Goal: Information Seeking & Learning: Learn about a topic

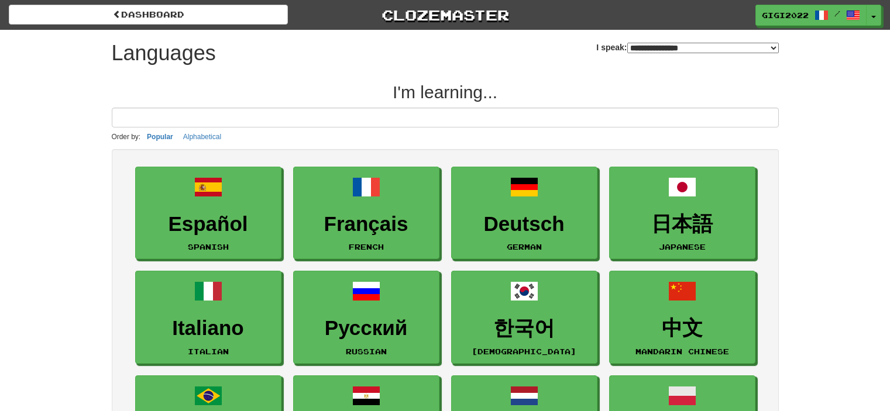
select select "*******"
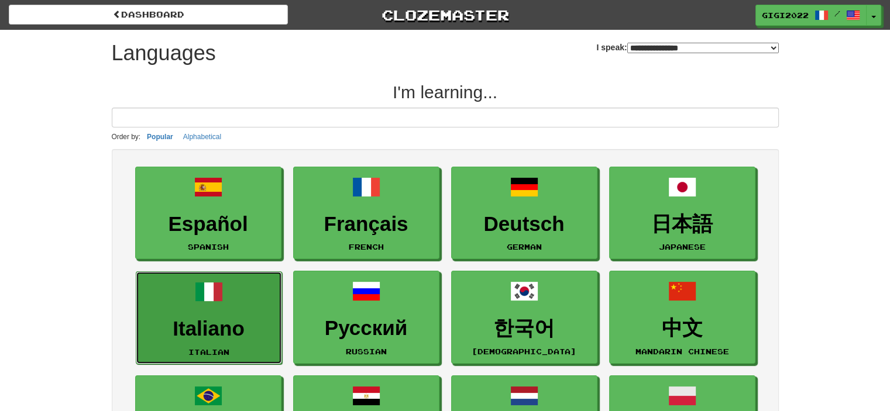
click at [250, 329] on h3 "Italiano" at bounding box center [208, 329] width 133 height 23
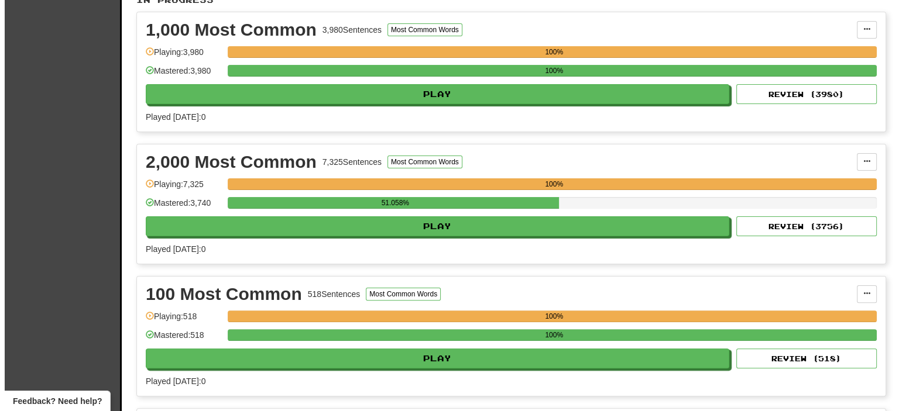
scroll to position [264, 0]
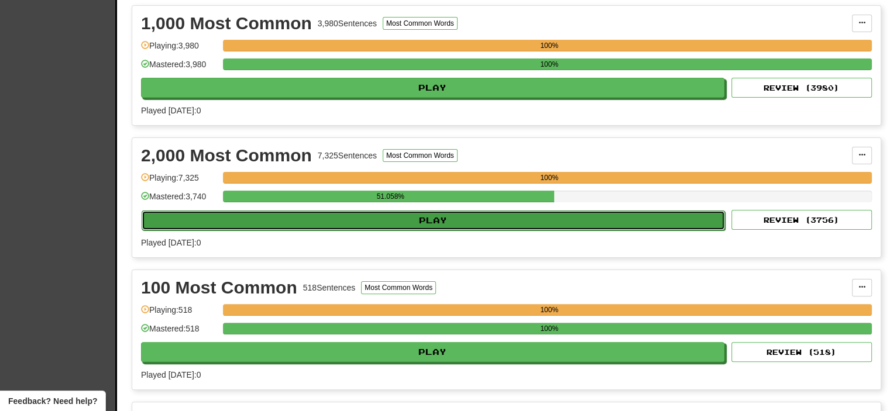
click at [518, 215] on button "Play" at bounding box center [433, 221] width 583 height 20
select select "**"
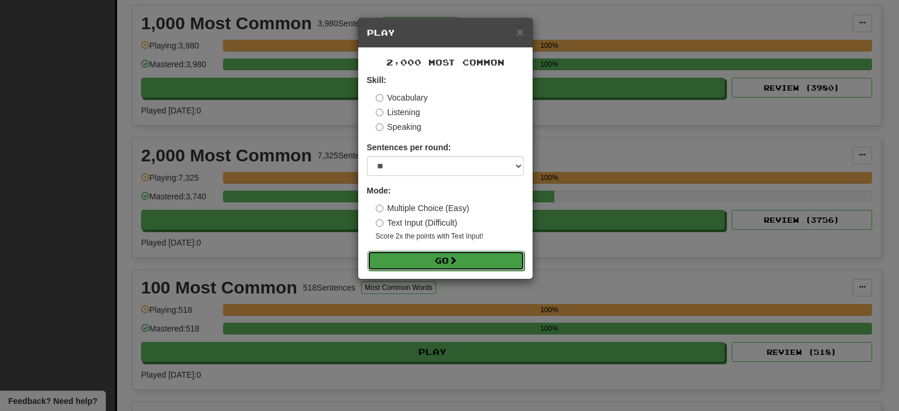
click at [438, 257] on button "Go" at bounding box center [445, 261] width 157 height 20
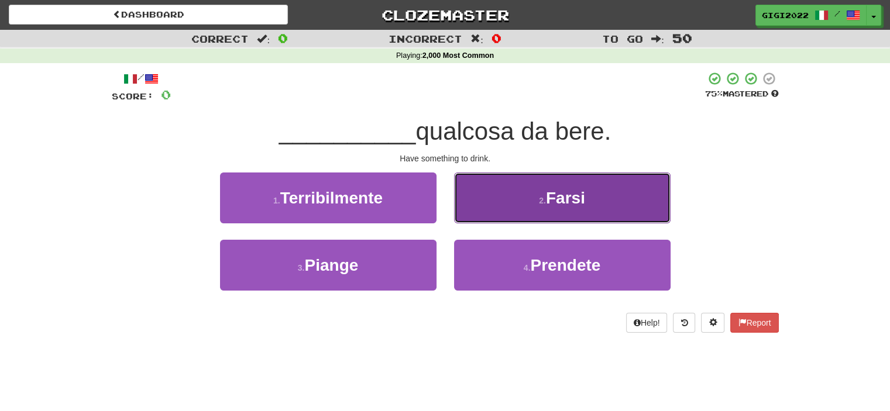
click at [489, 201] on button "2 . Farsi" at bounding box center [562, 198] width 216 height 51
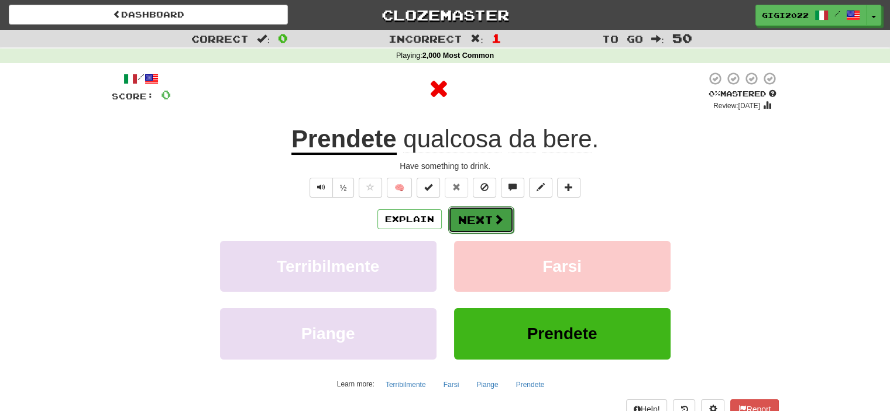
click at [472, 222] on button "Next" at bounding box center [481, 220] width 66 height 27
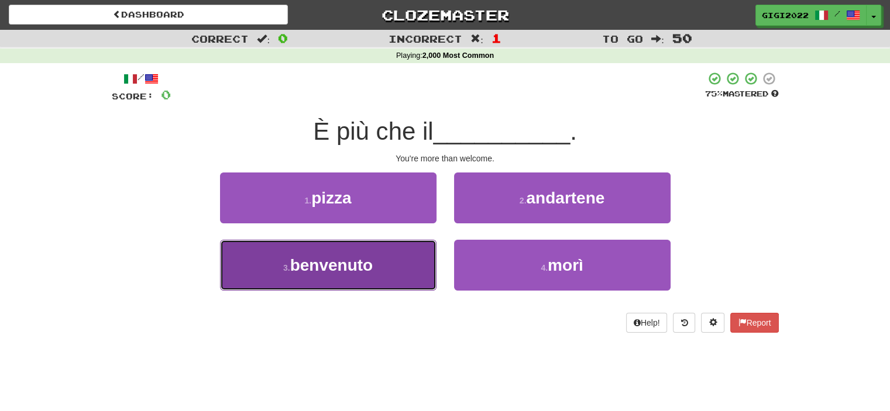
click at [394, 269] on button "3 . benvenuto" at bounding box center [328, 265] width 216 height 51
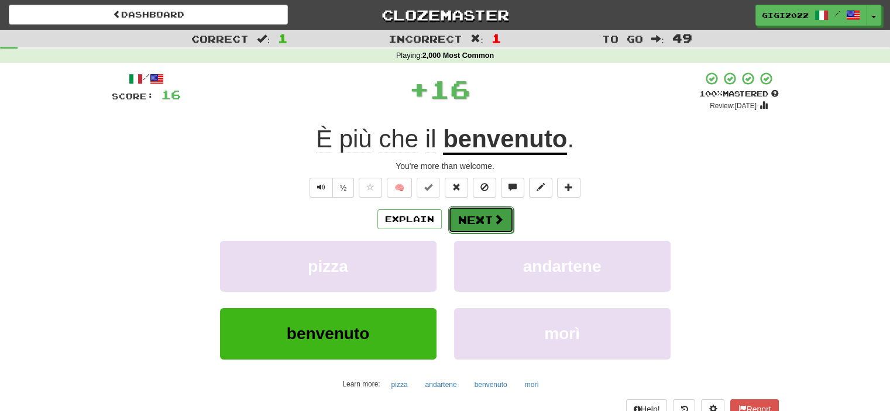
click at [463, 218] on button "Next" at bounding box center [481, 220] width 66 height 27
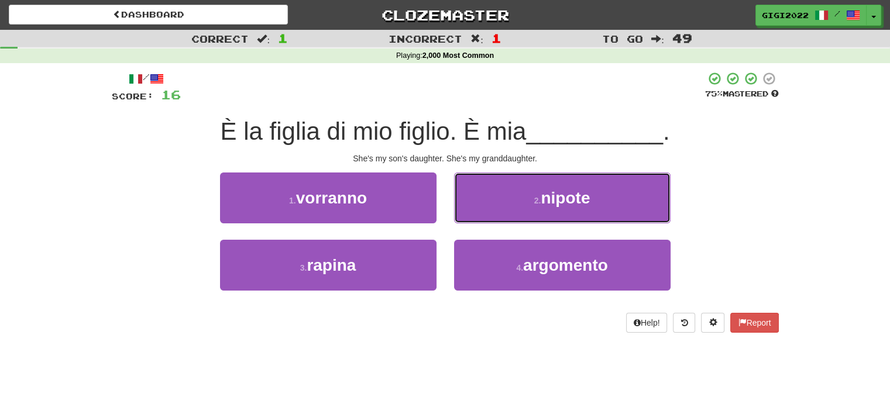
click at [463, 218] on button "2 . nipote" at bounding box center [562, 198] width 216 height 51
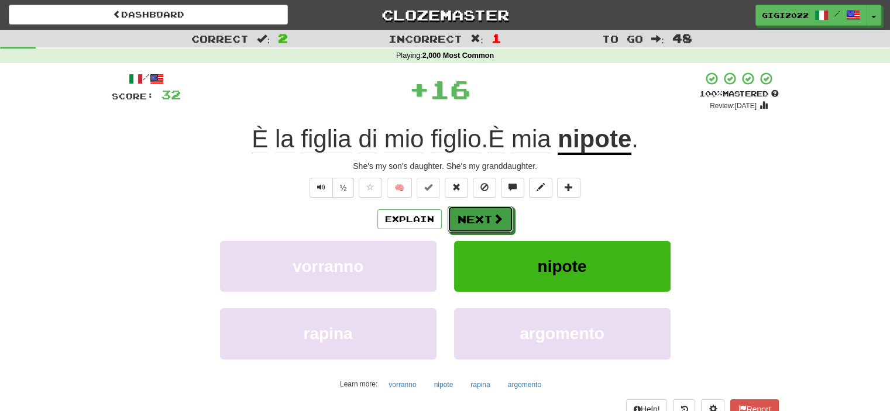
click at [463, 218] on button "Next" at bounding box center [481, 219] width 66 height 27
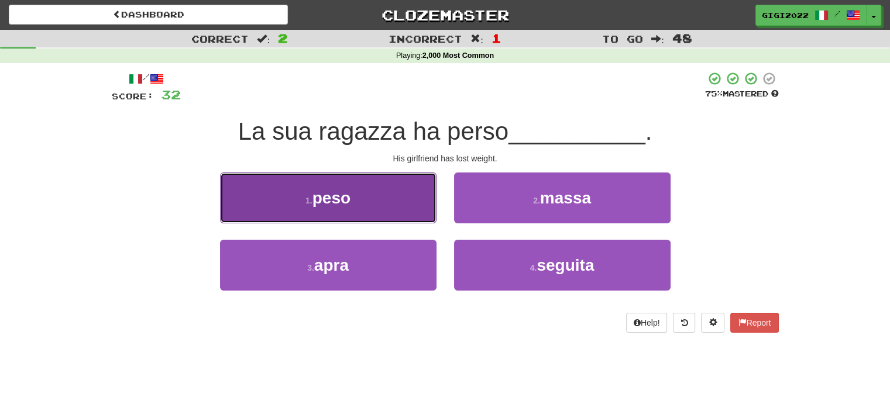
click at [412, 211] on button "1 . peso" at bounding box center [328, 198] width 216 height 51
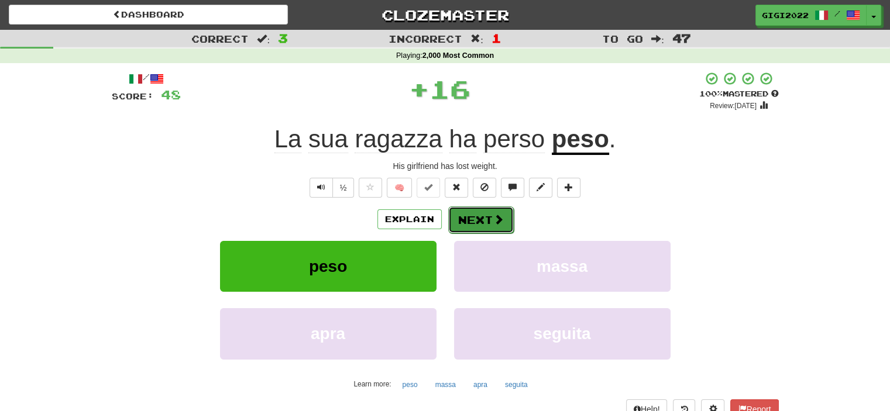
click at [451, 215] on button "Next" at bounding box center [481, 220] width 66 height 27
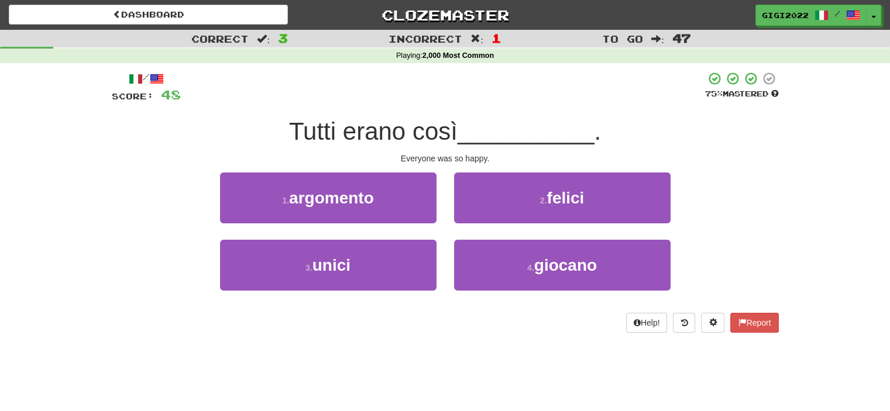
click at [451, 215] on div "2 . felici" at bounding box center [562, 206] width 234 height 67
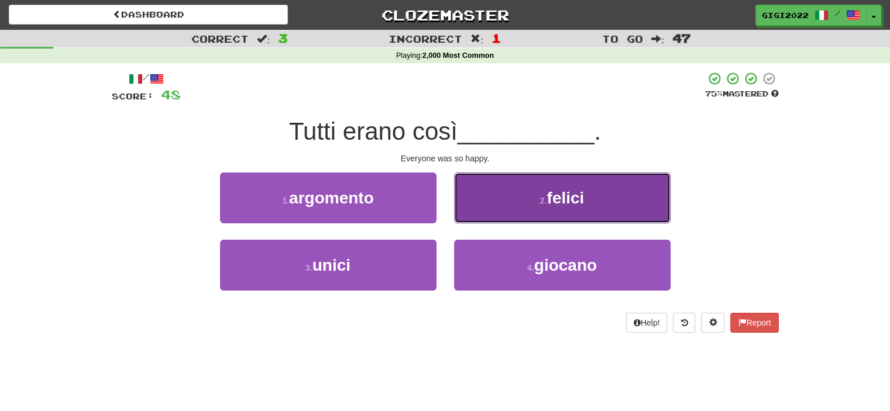
click at [462, 217] on button "2 . felici" at bounding box center [562, 198] width 216 height 51
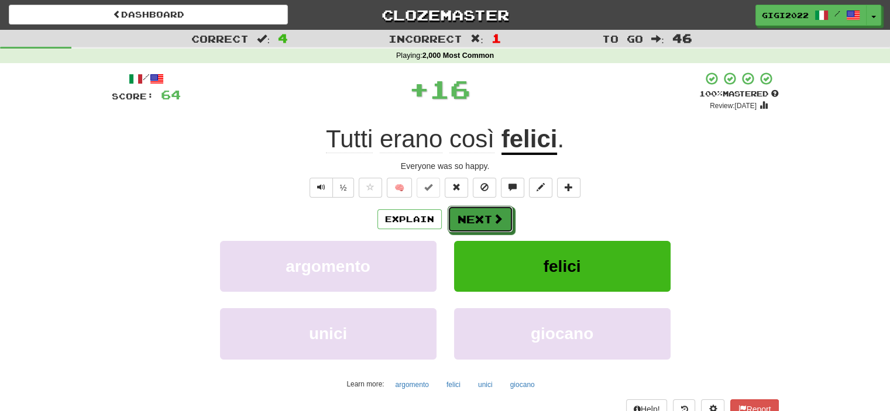
click at [462, 217] on button "Next" at bounding box center [481, 219] width 66 height 27
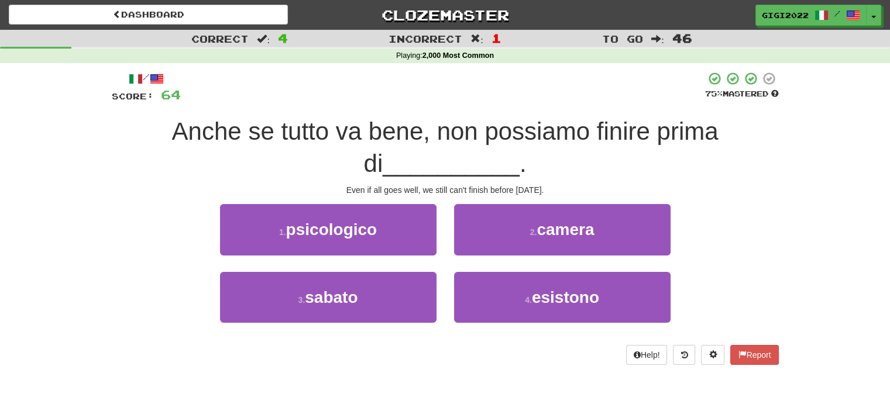
click at [401, 266] on div "1 . psicologico" at bounding box center [328, 237] width 234 height 67
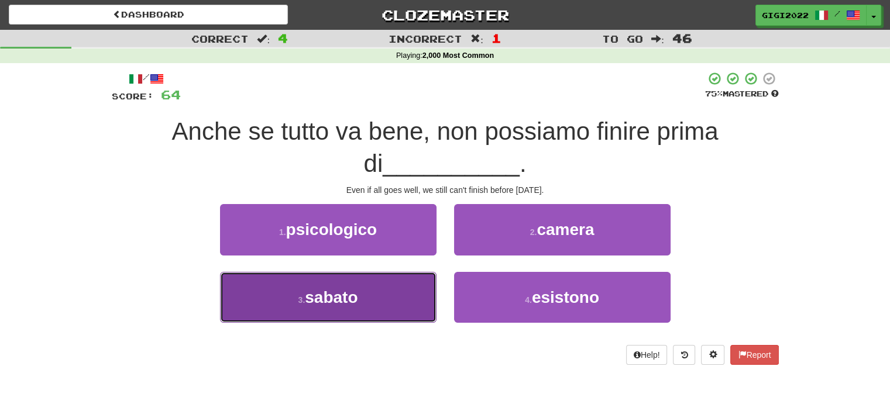
click at [400, 290] on button "3 . [DATE]" at bounding box center [328, 297] width 216 height 51
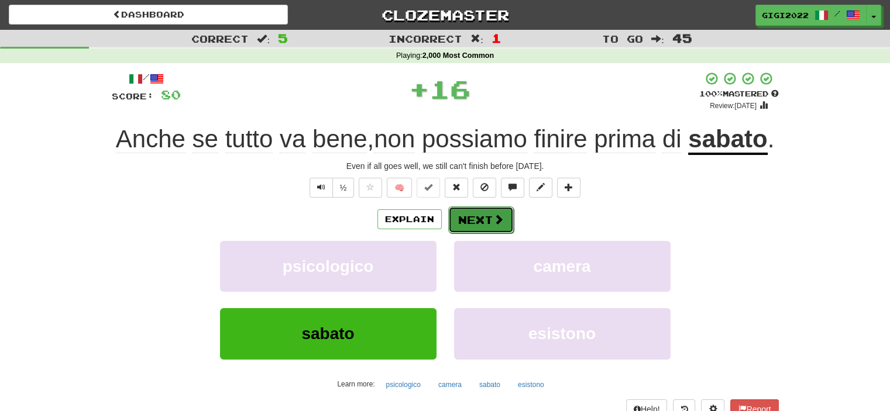
click at [470, 226] on button "Next" at bounding box center [481, 220] width 66 height 27
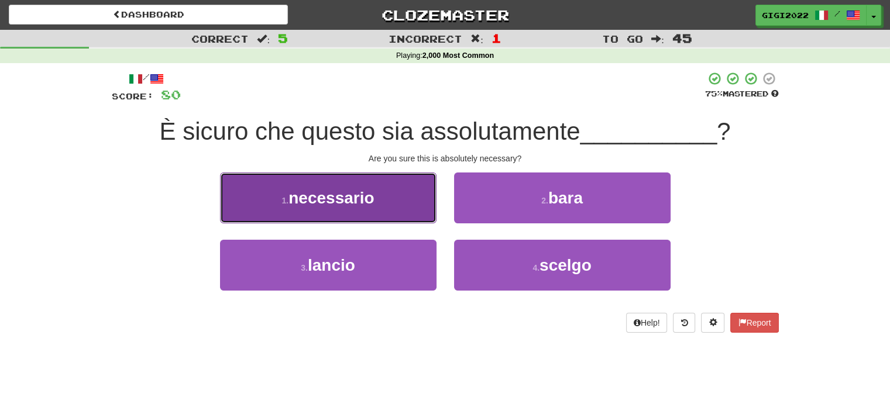
click at [398, 214] on button "1 . necessario" at bounding box center [328, 198] width 216 height 51
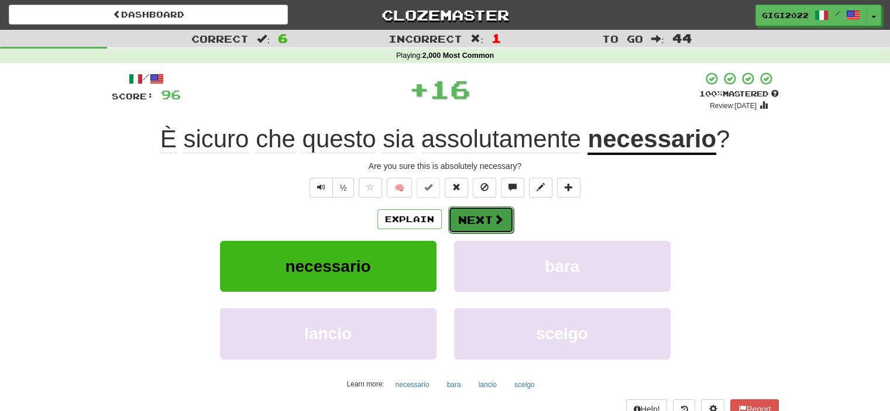
click at [463, 216] on button "Next" at bounding box center [481, 220] width 66 height 27
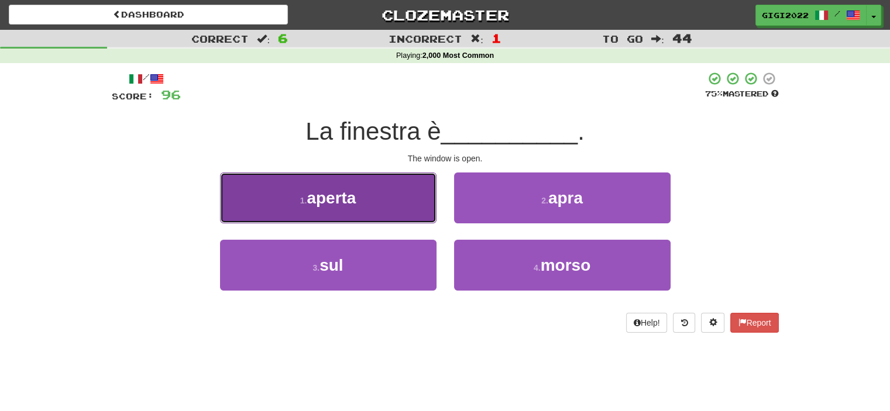
click at [411, 213] on button "1 . aperta" at bounding box center [328, 198] width 216 height 51
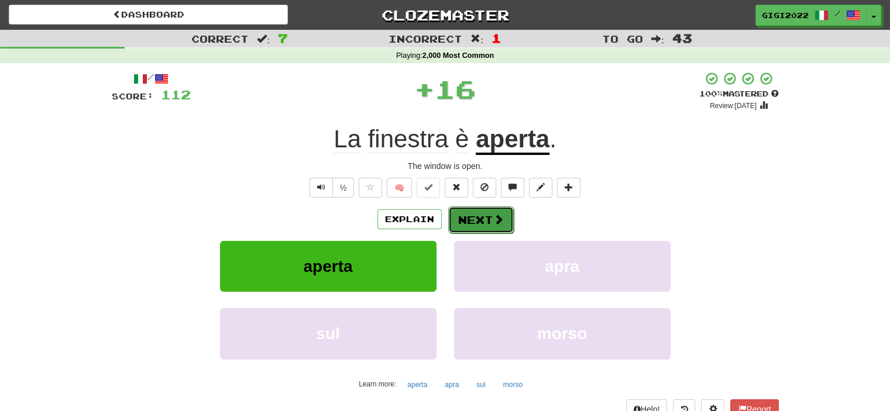
click at [472, 226] on button "Next" at bounding box center [481, 220] width 66 height 27
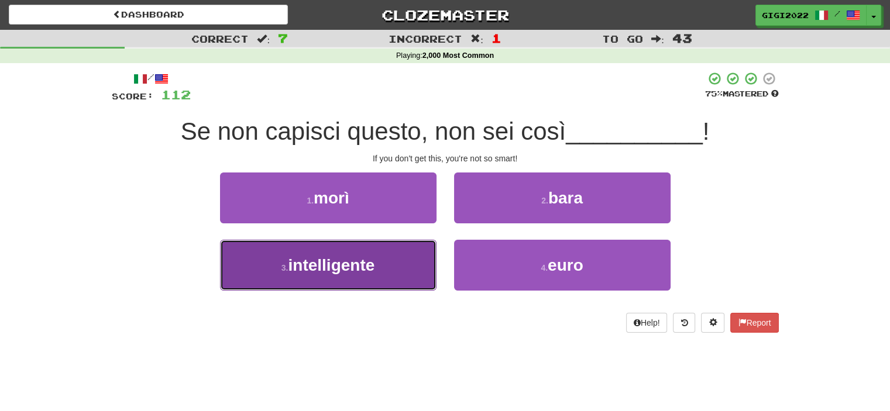
click at [407, 265] on button "3 . intelligente" at bounding box center [328, 265] width 216 height 51
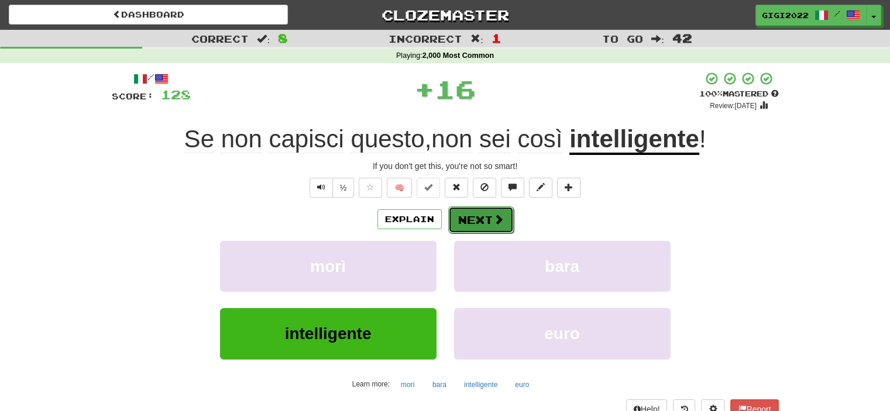
click at [480, 211] on button "Next" at bounding box center [481, 220] width 66 height 27
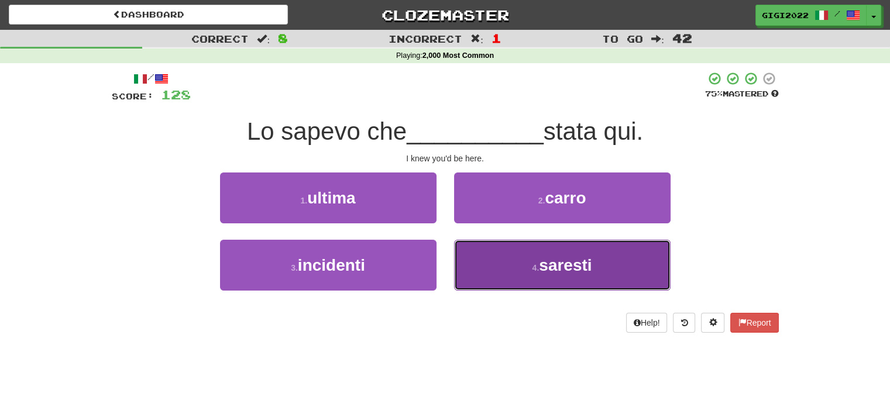
click at [484, 250] on button "4 . saresti" at bounding box center [562, 265] width 216 height 51
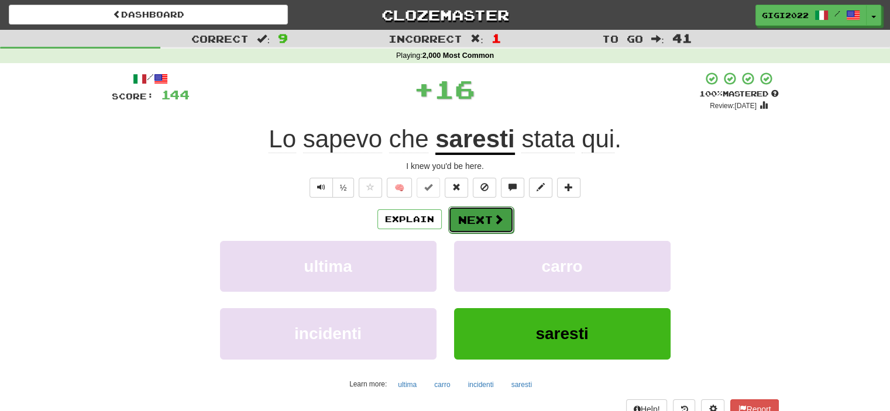
click at [470, 216] on button "Next" at bounding box center [481, 220] width 66 height 27
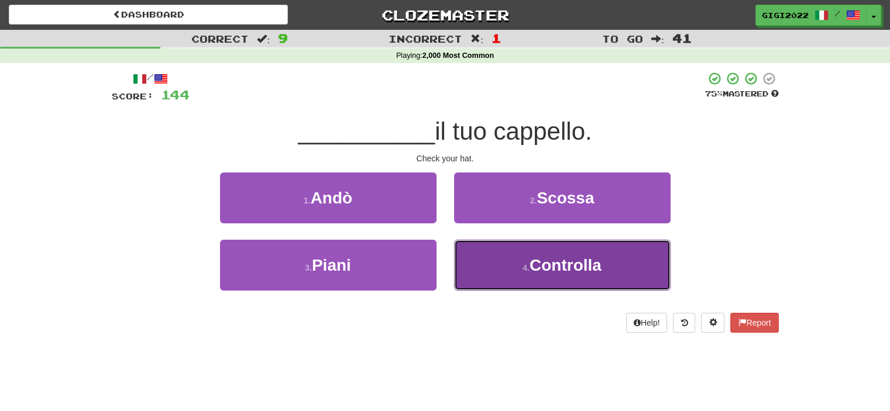
click at [470, 255] on button "4 . Controlla" at bounding box center [562, 265] width 216 height 51
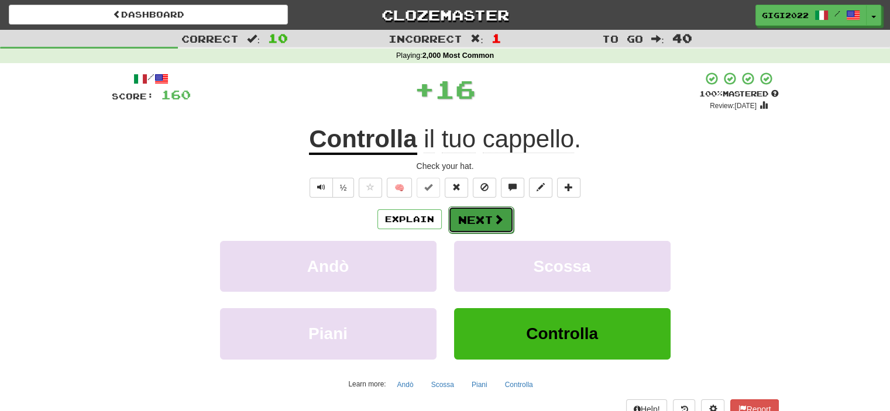
click at [466, 216] on button "Next" at bounding box center [481, 220] width 66 height 27
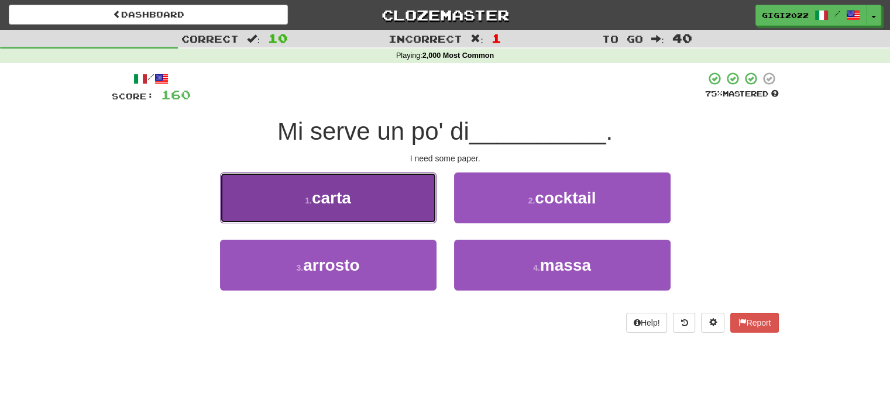
click at [411, 208] on button "1 . carta" at bounding box center [328, 198] width 216 height 51
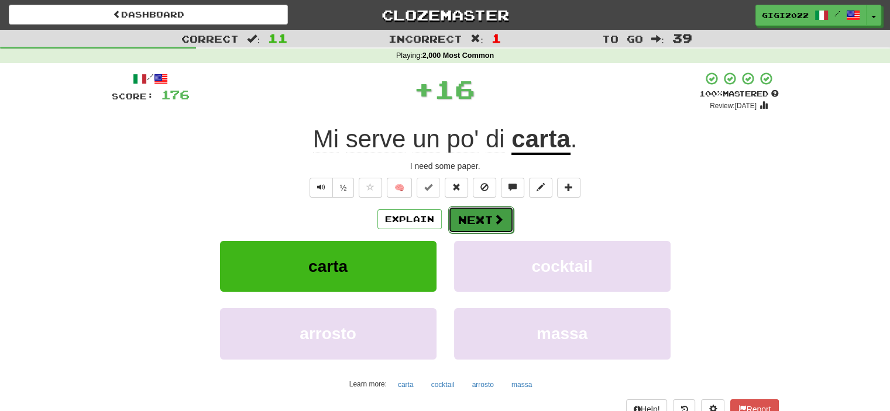
click at [480, 219] on button "Next" at bounding box center [481, 220] width 66 height 27
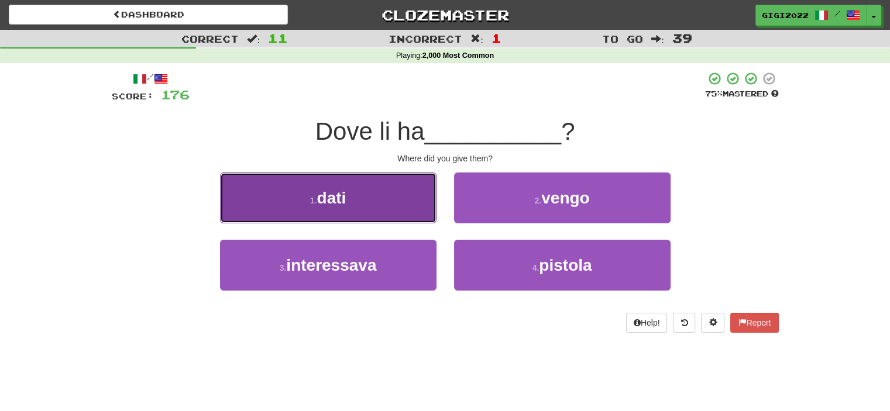
click at [397, 208] on button "1 . dati" at bounding box center [328, 198] width 216 height 51
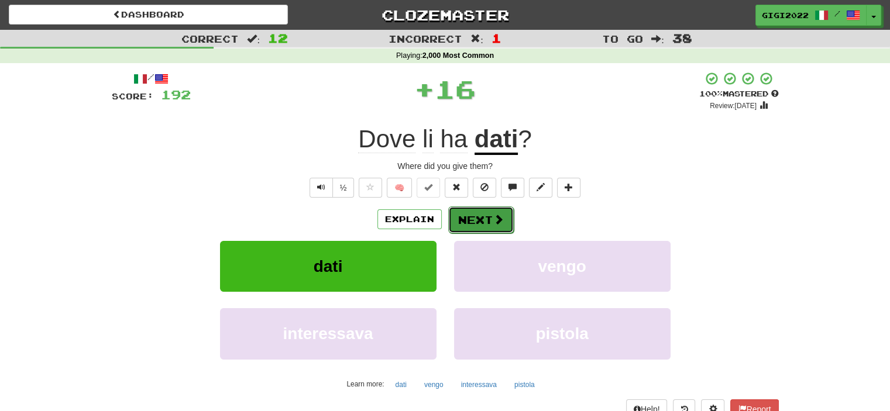
click at [484, 214] on button "Next" at bounding box center [481, 220] width 66 height 27
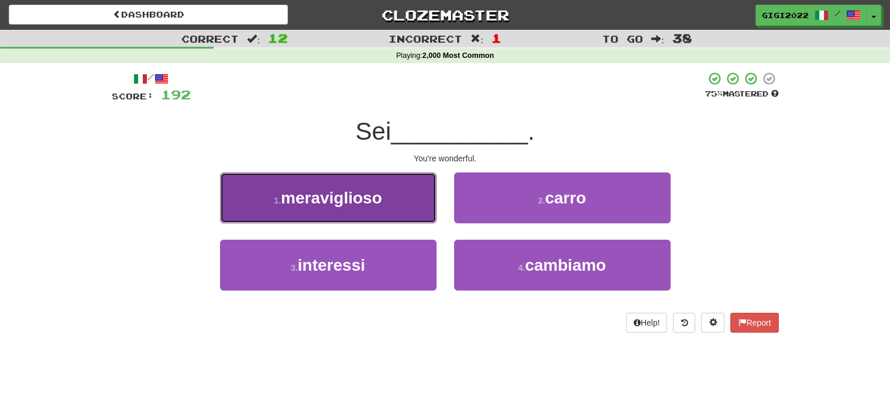
click at [404, 207] on button "1 . meraviglioso" at bounding box center [328, 198] width 216 height 51
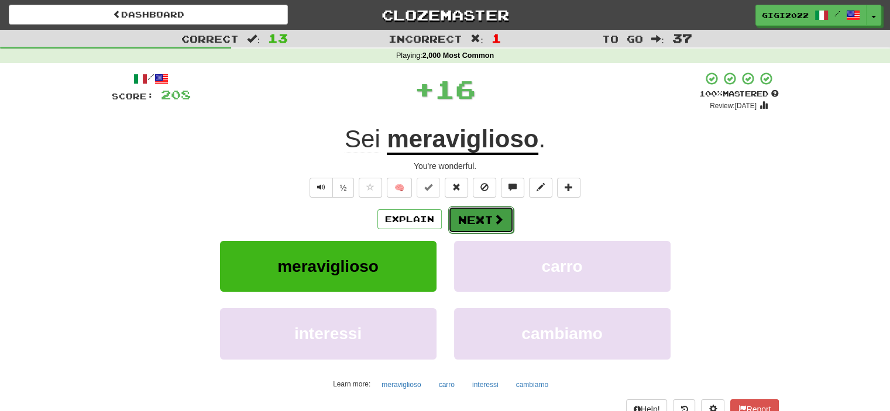
click at [455, 219] on button "Next" at bounding box center [481, 220] width 66 height 27
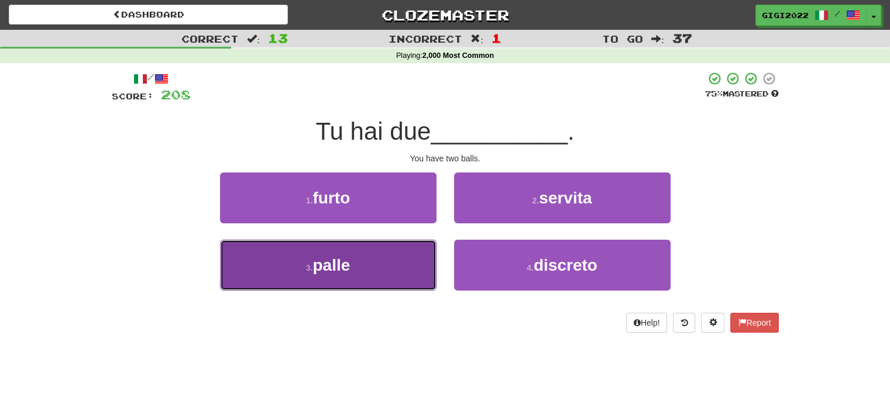
click at [407, 259] on button "3 . palle" at bounding box center [328, 265] width 216 height 51
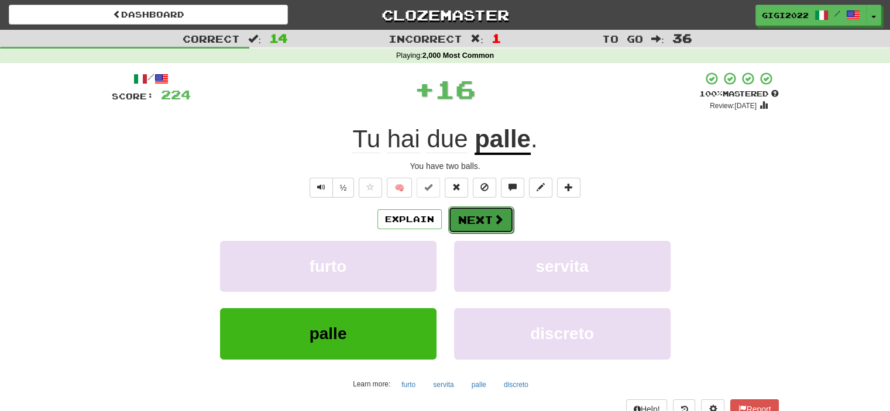
click at [468, 221] on button "Next" at bounding box center [481, 220] width 66 height 27
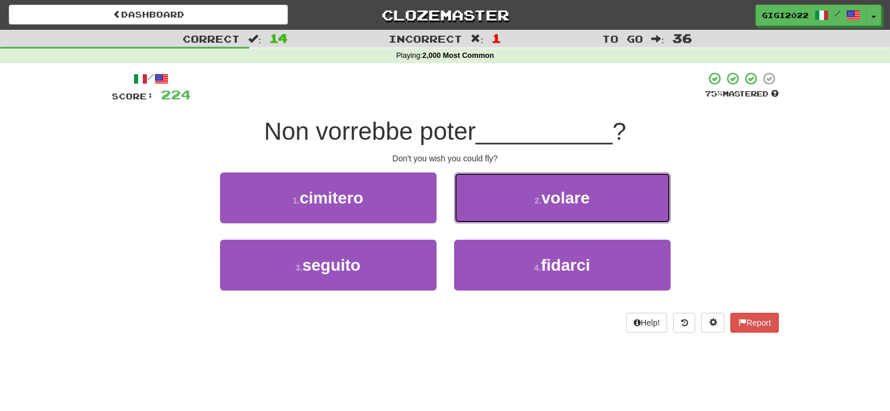
click at [468, 221] on button "2 . volare" at bounding box center [562, 198] width 216 height 51
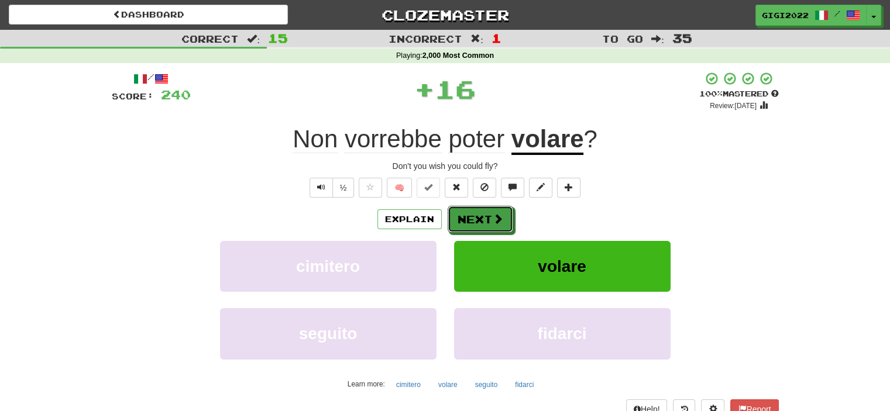
click at [468, 221] on button "Next" at bounding box center [481, 219] width 66 height 27
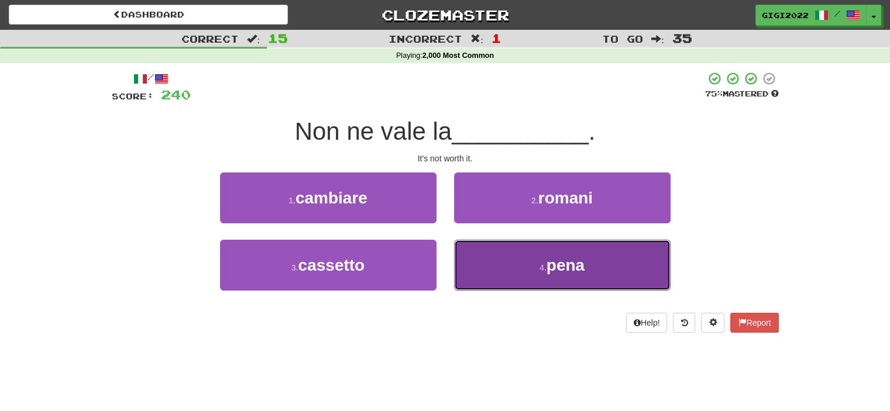
click at [466, 248] on button "4 . pena" at bounding box center [562, 265] width 216 height 51
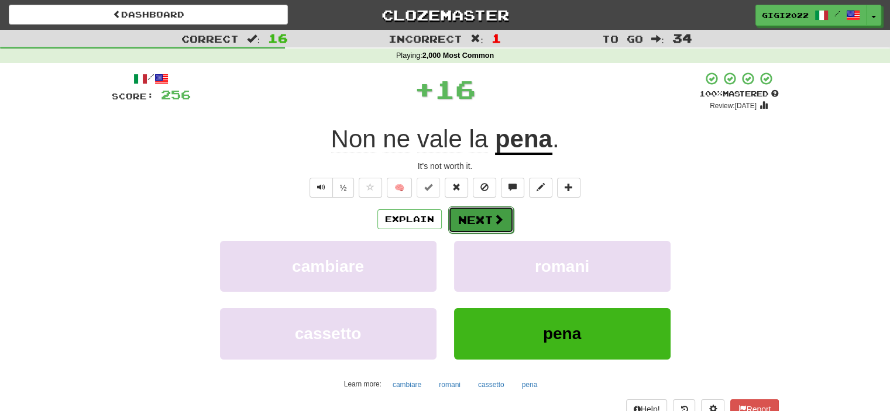
click at [463, 215] on button "Next" at bounding box center [481, 220] width 66 height 27
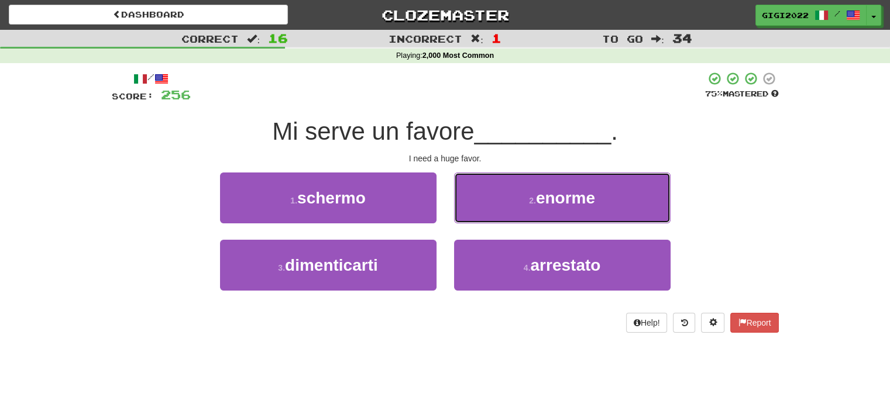
click at [463, 215] on button "2 . enorme" at bounding box center [562, 198] width 216 height 51
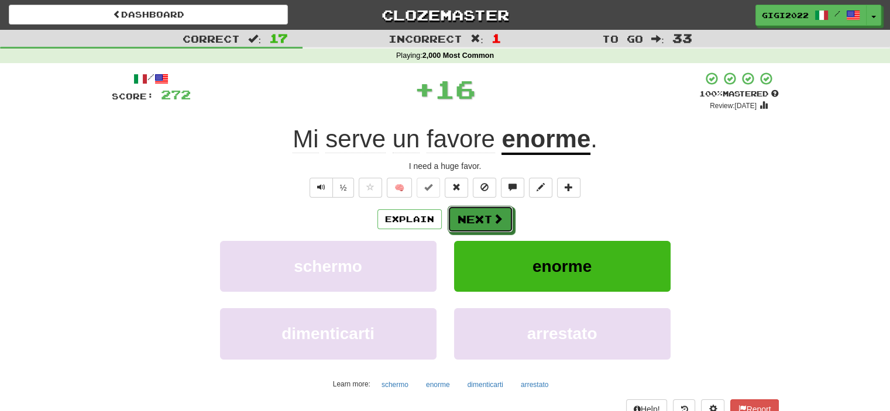
click at [463, 215] on button "Next" at bounding box center [481, 219] width 66 height 27
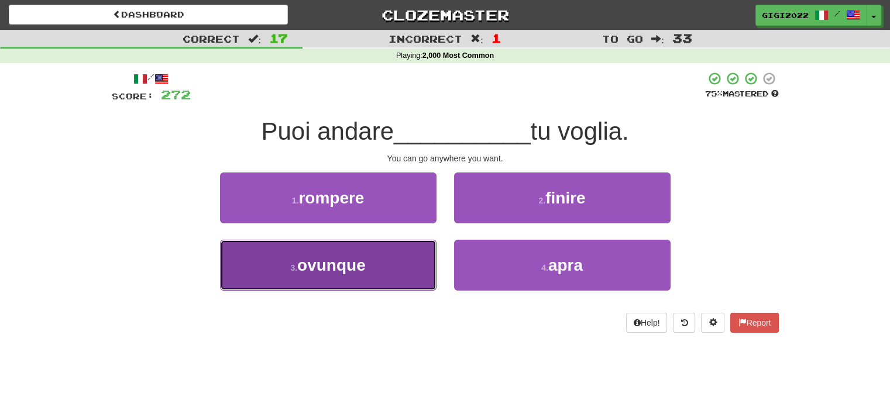
click at [414, 252] on button "3 . ovunque" at bounding box center [328, 265] width 216 height 51
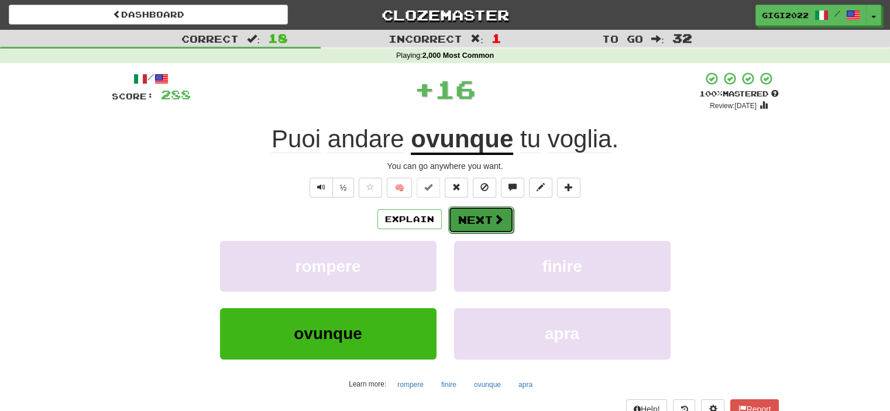
click at [455, 221] on button "Next" at bounding box center [481, 220] width 66 height 27
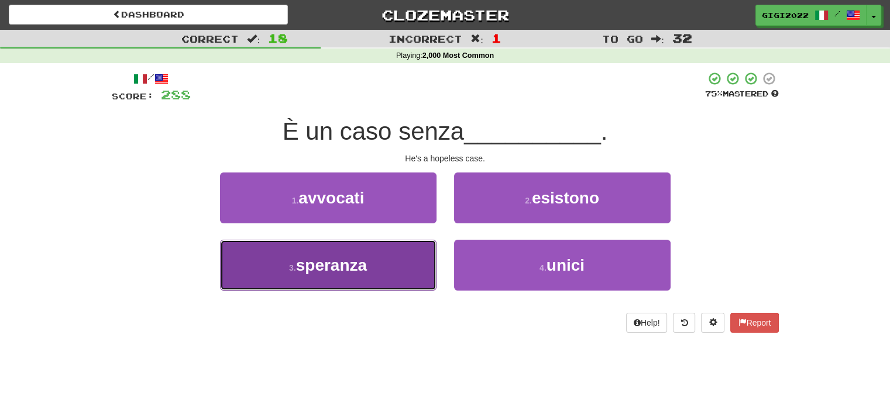
click at [417, 255] on button "3 . speranza" at bounding box center [328, 265] width 216 height 51
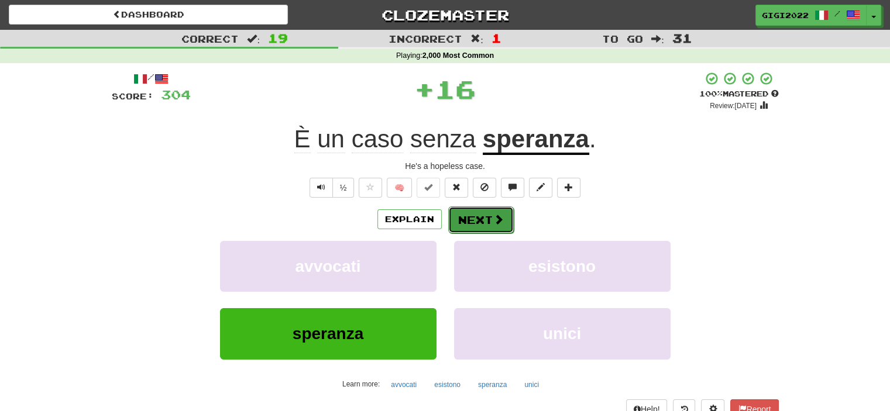
click at [463, 215] on button "Next" at bounding box center [481, 220] width 66 height 27
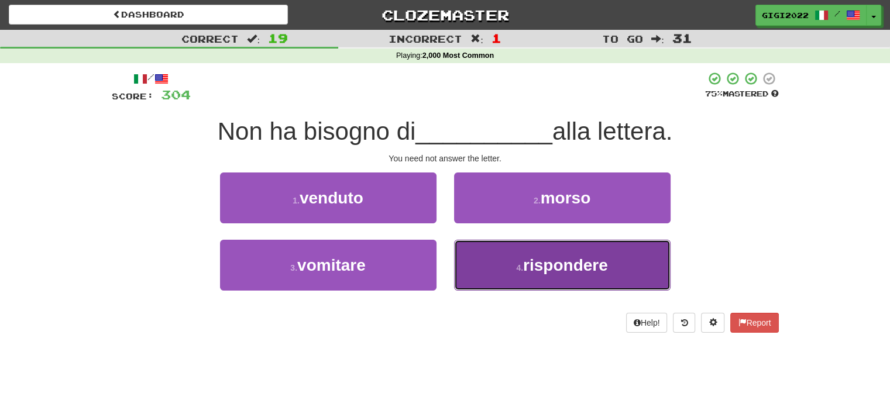
click at [466, 240] on button "4 . rispondere" at bounding box center [562, 265] width 216 height 51
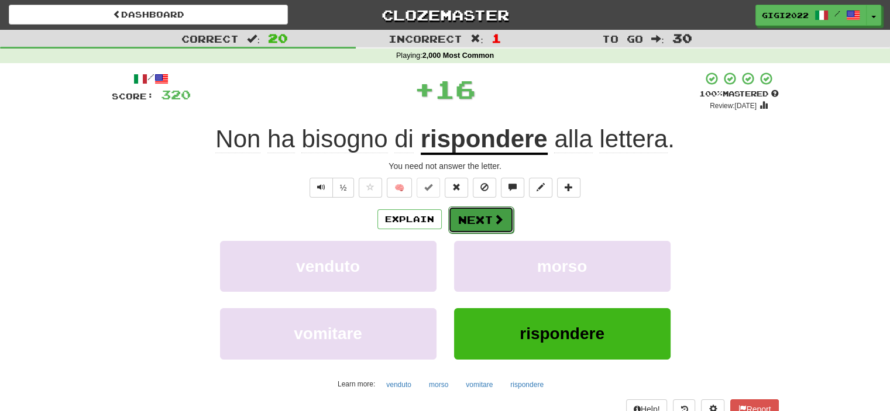
click at [464, 217] on button "Next" at bounding box center [481, 220] width 66 height 27
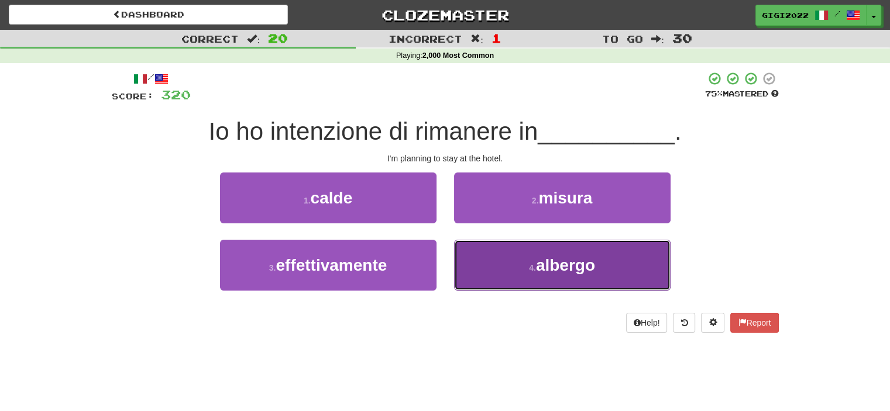
click at [467, 247] on button "4 . [GEOGRAPHIC_DATA]" at bounding box center [562, 265] width 216 height 51
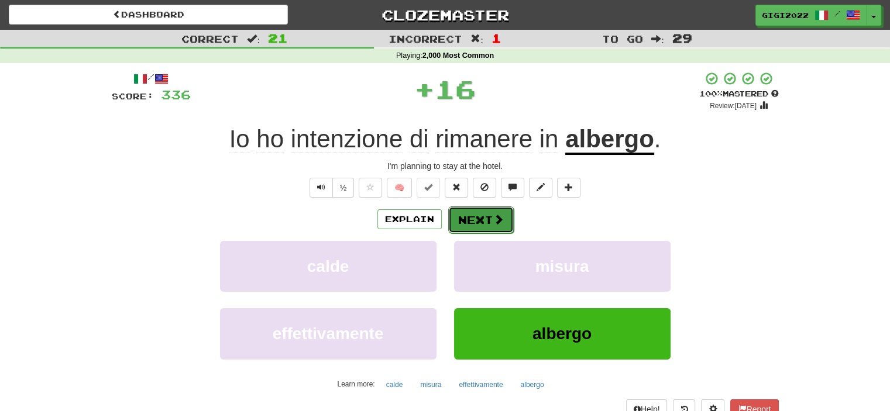
click at [463, 224] on button "Next" at bounding box center [481, 220] width 66 height 27
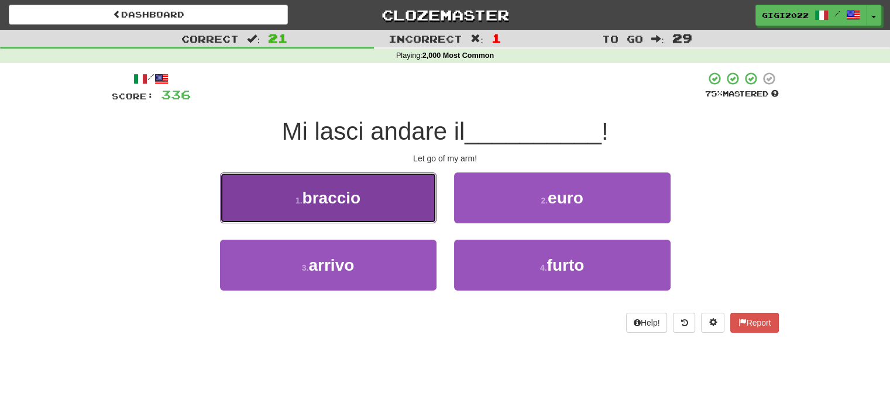
click at [429, 214] on button "1 . braccio" at bounding box center [328, 198] width 216 height 51
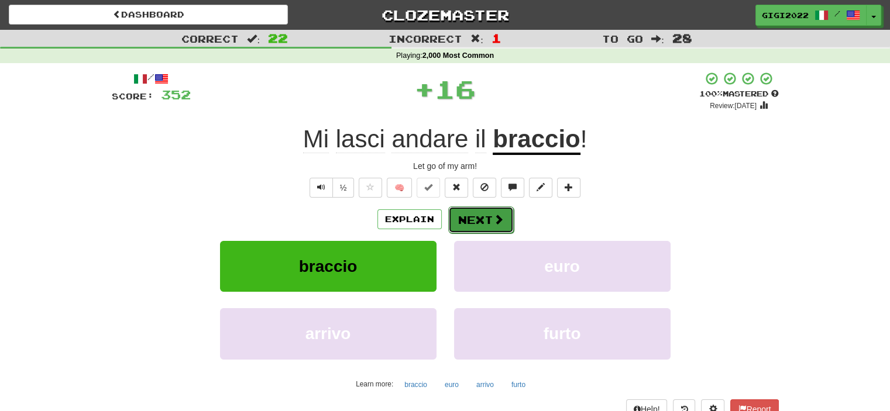
click at [466, 215] on button "Next" at bounding box center [481, 220] width 66 height 27
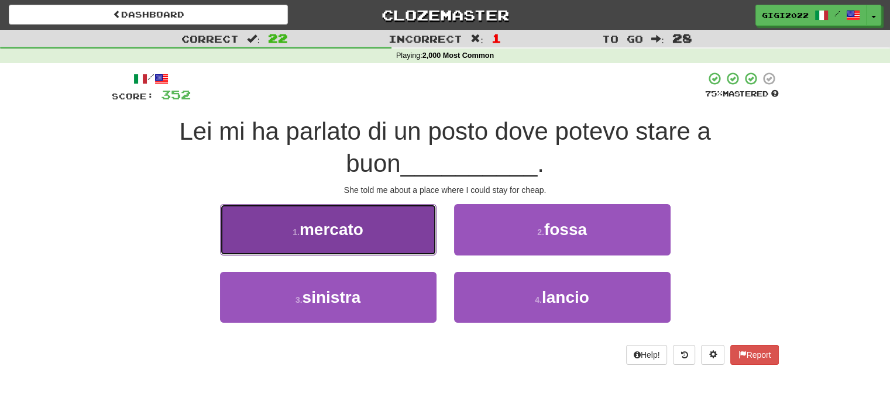
click at [420, 222] on button "1 . mercato" at bounding box center [328, 229] width 216 height 51
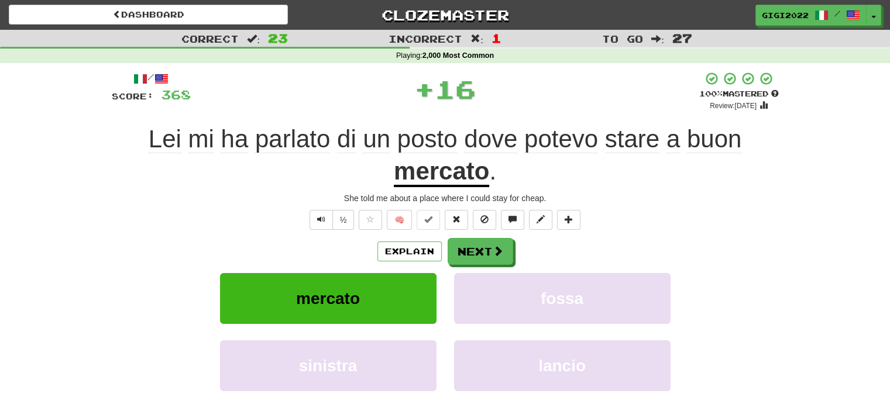
click at [455, 233] on div "/ Score: 368 + 16 100 % Mastered Review: [DATE] Lei mi ha parlato di un posto d…" at bounding box center [445, 270] width 667 height 398
click at [459, 243] on button "Next" at bounding box center [481, 252] width 66 height 27
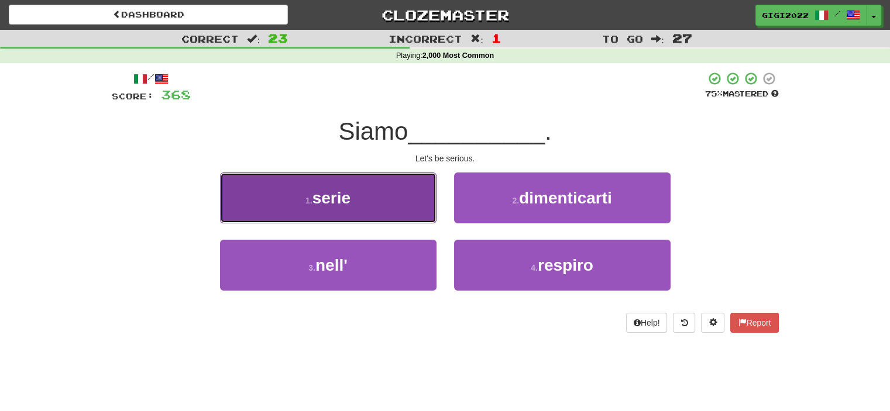
click at [414, 219] on button "1 . serie" at bounding box center [328, 198] width 216 height 51
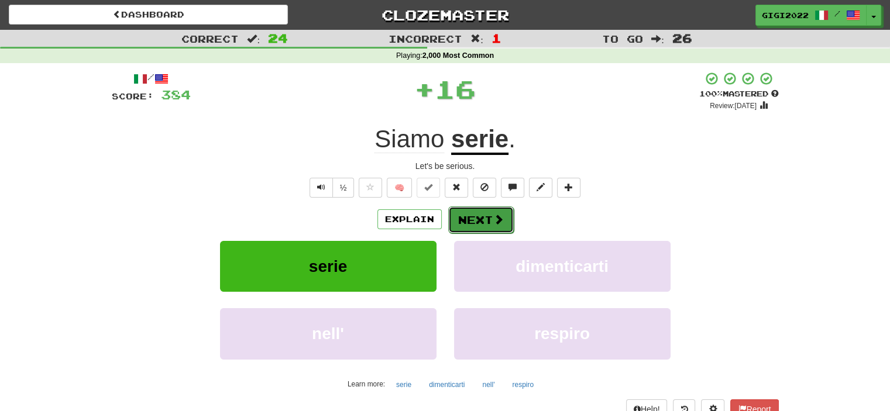
click at [459, 232] on button "Next" at bounding box center [481, 220] width 66 height 27
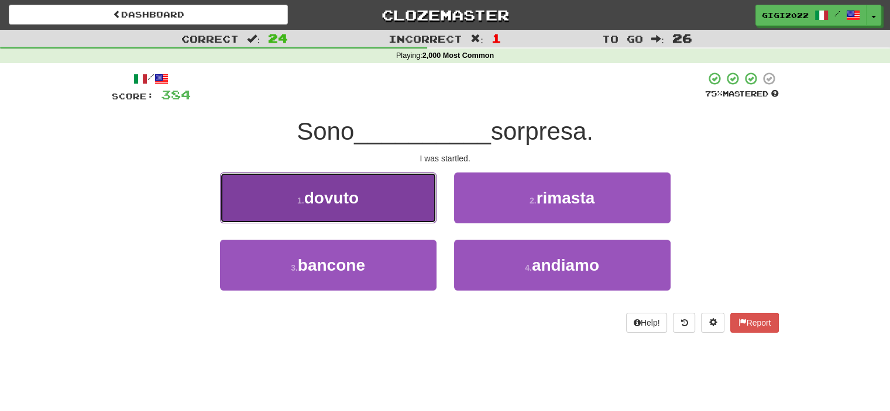
click at [400, 216] on button "1 . dovuto" at bounding box center [328, 198] width 216 height 51
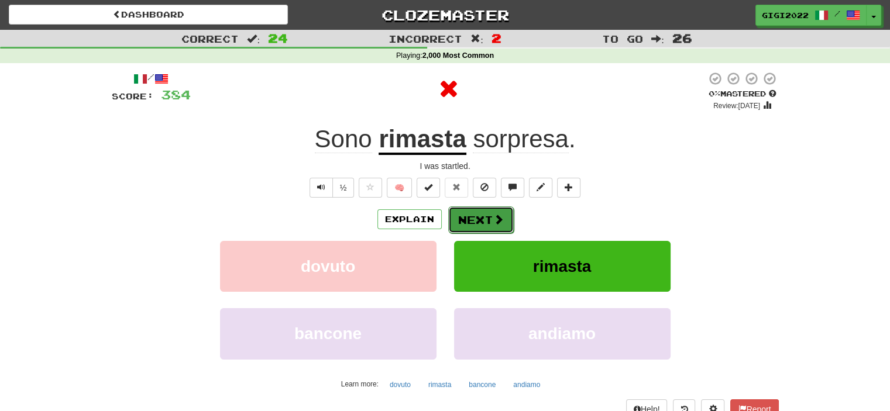
click at [463, 223] on button "Next" at bounding box center [481, 220] width 66 height 27
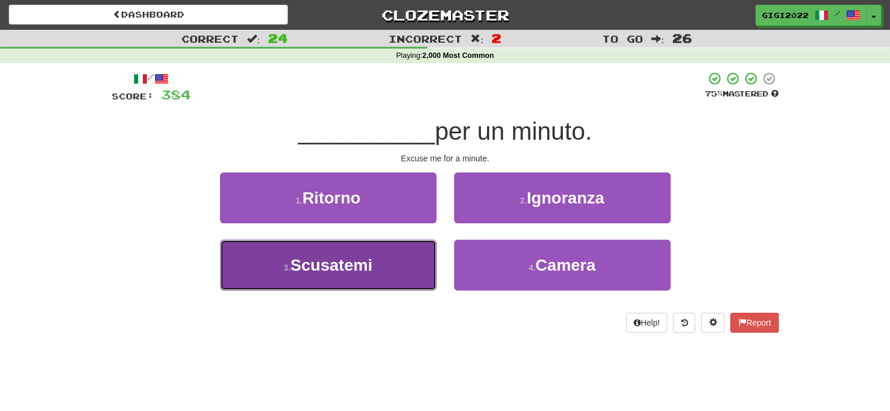
click at [428, 258] on button "3 . Scusatemi" at bounding box center [328, 265] width 216 height 51
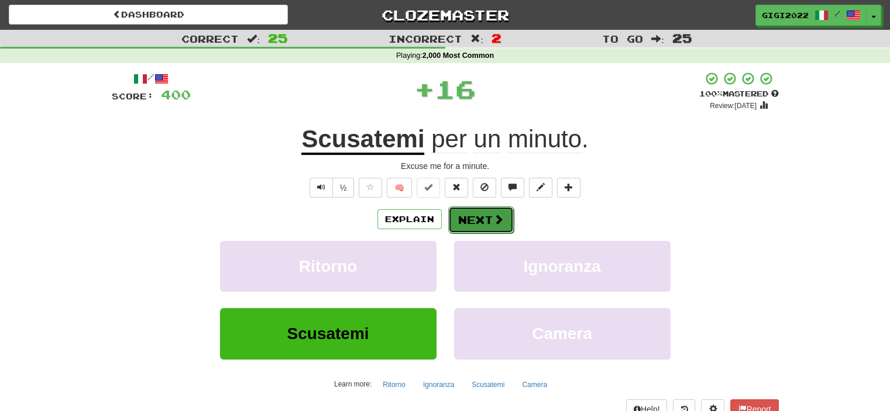
click at [470, 218] on button "Next" at bounding box center [481, 220] width 66 height 27
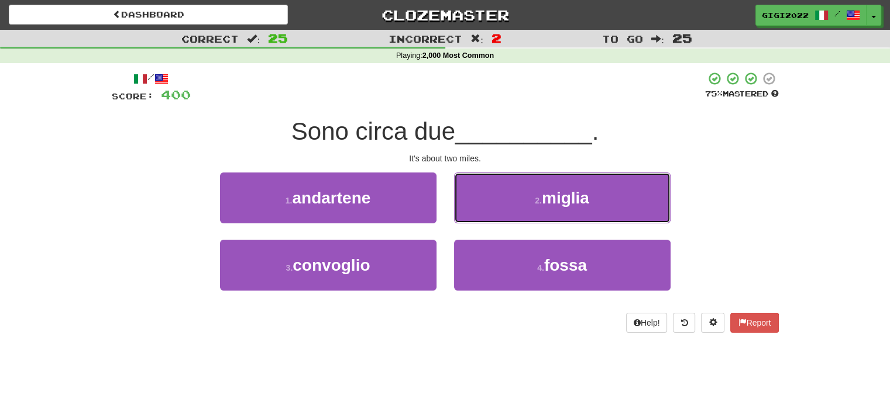
click at [470, 218] on button "2 . miglia" at bounding box center [562, 198] width 216 height 51
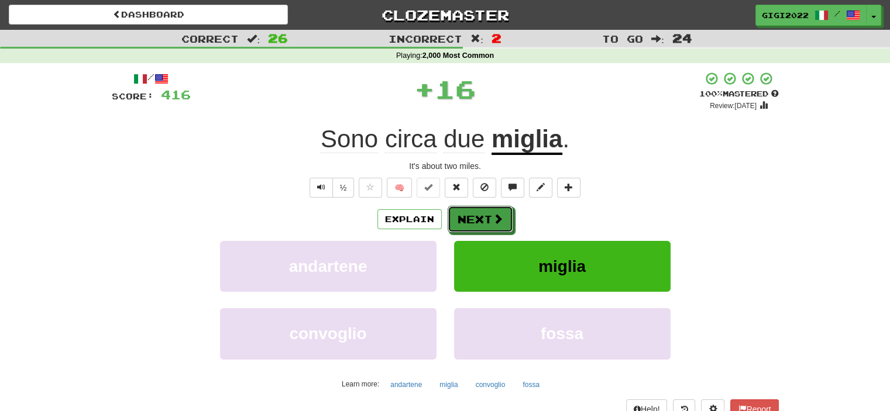
click at [470, 218] on button "Next" at bounding box center [481, 219] width 66 height 27
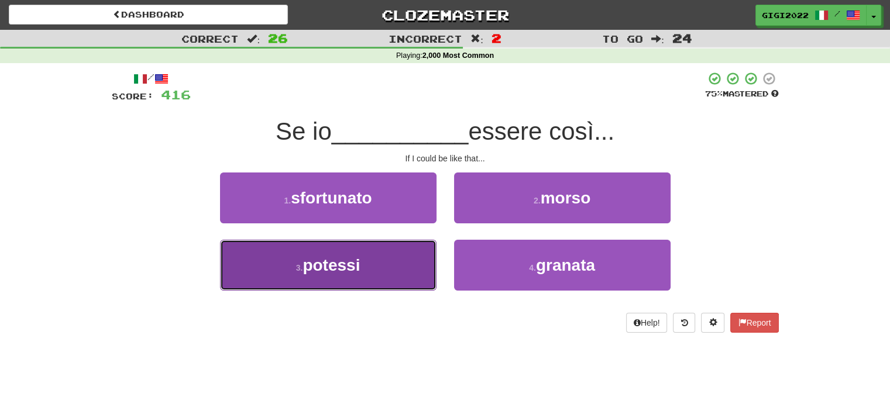
click at [417, 259] on button "3 . [GEOGRAPHIC_DATA]" at bounding box center [328, 265] width 216 height 51
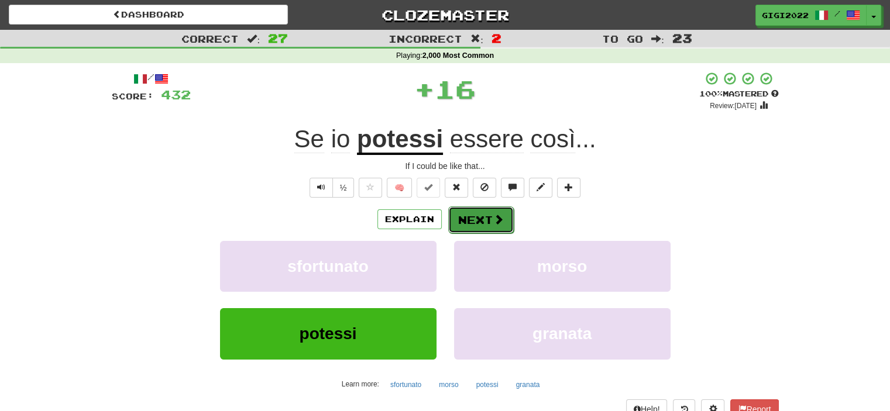
click at [466, 221] on button "Next" at bounding box center [481, 220] width 66 height 27
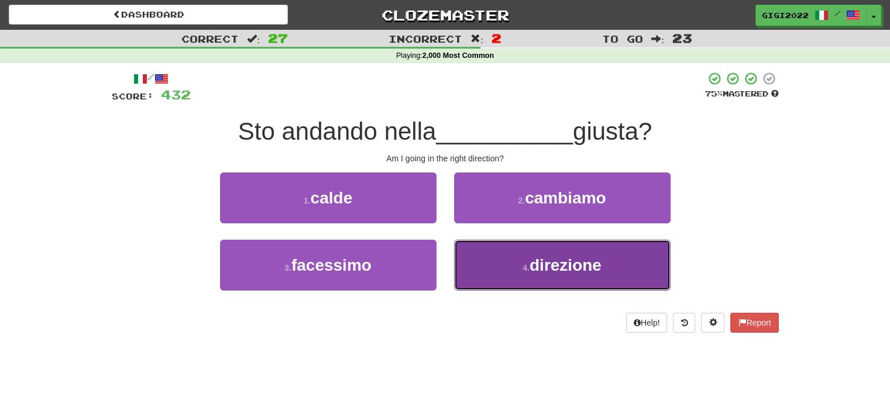
click at [462, 250] on button "4 . direzione" at bounding box center [562, 265] width 216 height 51
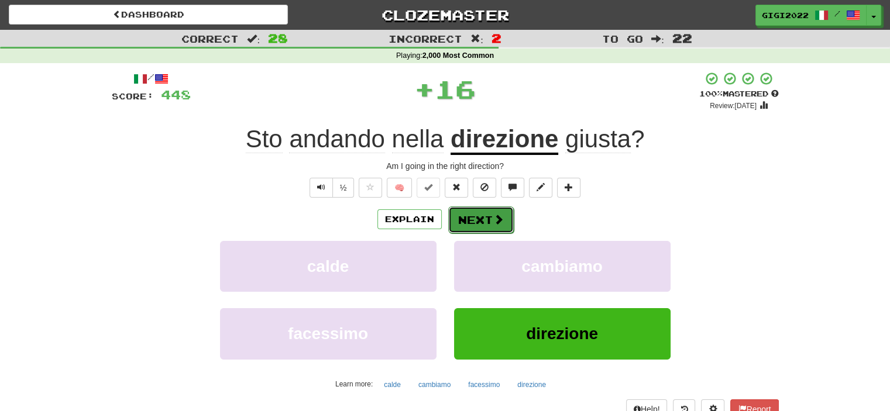
click at [460, 224] on button "Next" at bounding box center [481, 220] width 66 height 27
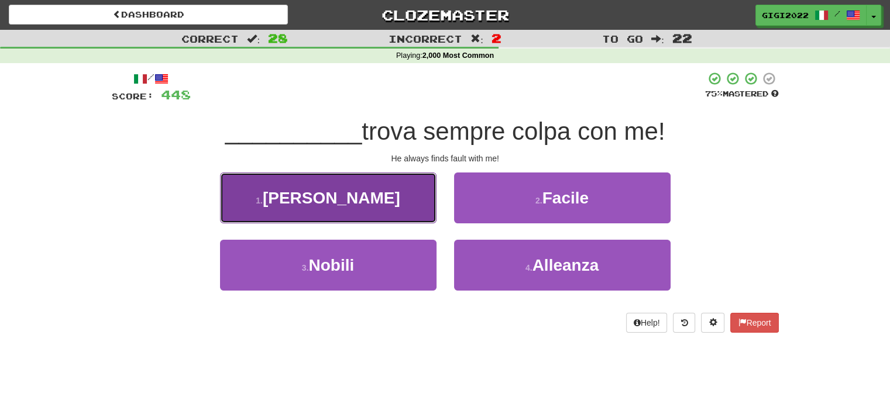
click at [409, 217] on button "1 . Egli" at bounding box center [328, 198] width 216 height 51
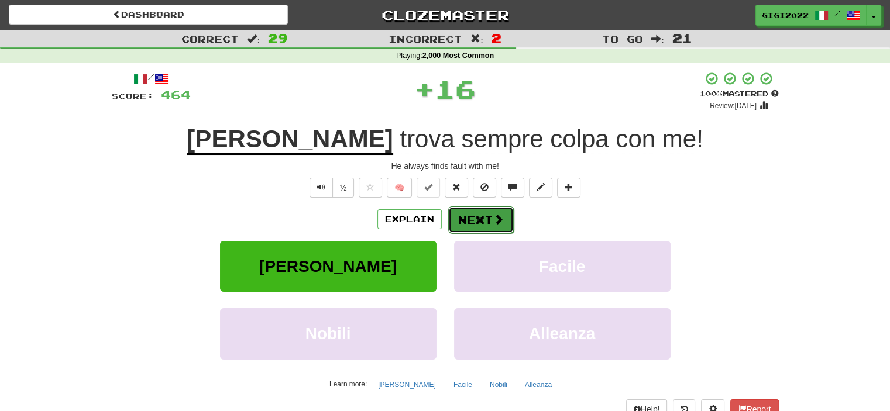
click at [462, 219] on button "Next" at bounding box center [481, 220] width 66 height 27
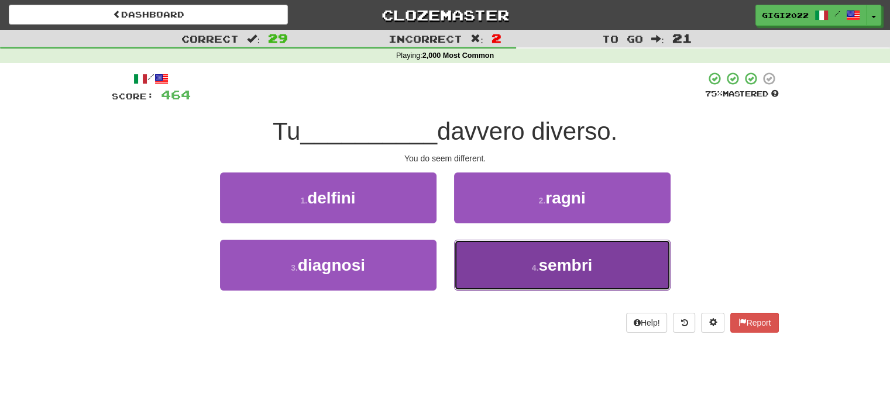
click at [473, 259] on button "4 . sembri" at bounding box center [562, 265] width 216 height 51
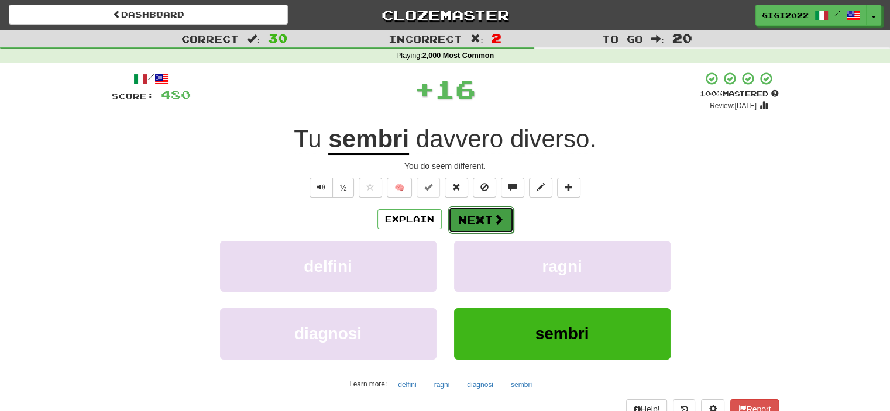
click at [462, 226] on button "Next" at bounding box center [481, 220] width 66 height 27
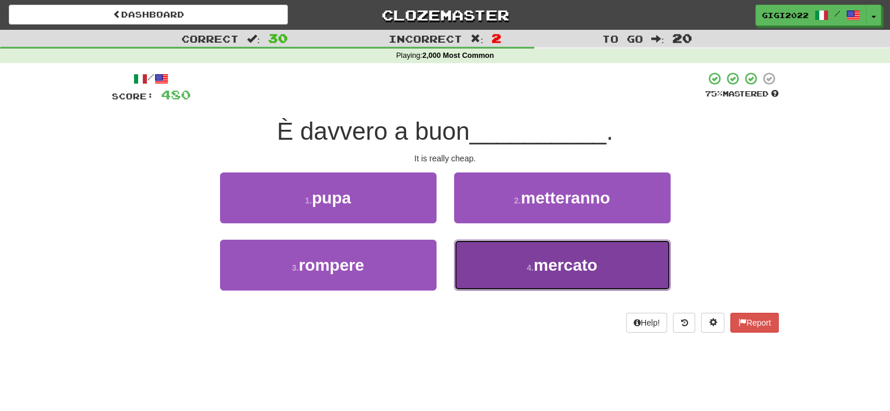
click at [473, 253] on button "4 . mercato" at bounding box center [562, 265] width 216 height 51
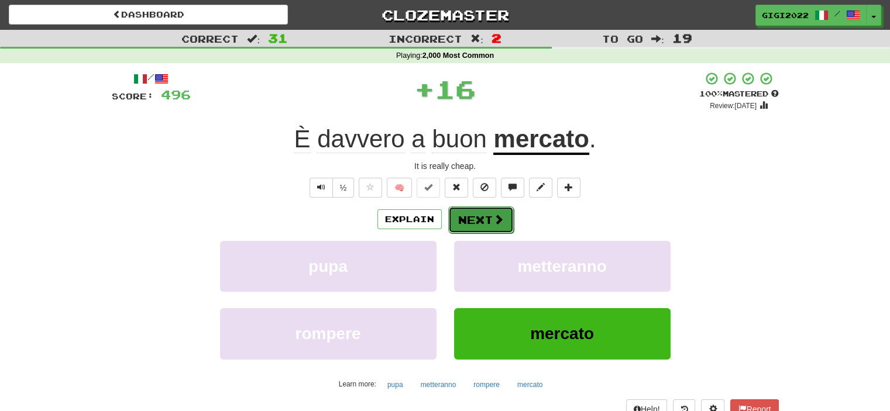
click at [469, 222] on button "Next" at bounding box center [481, 220] width 66 height 27
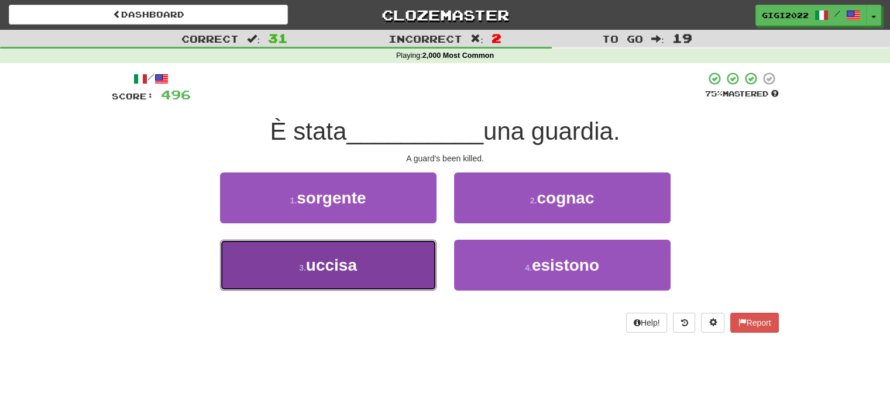
click at [412, 257] on button "3 . uccisa" at bounding box center [328, 265] width 216 height 51
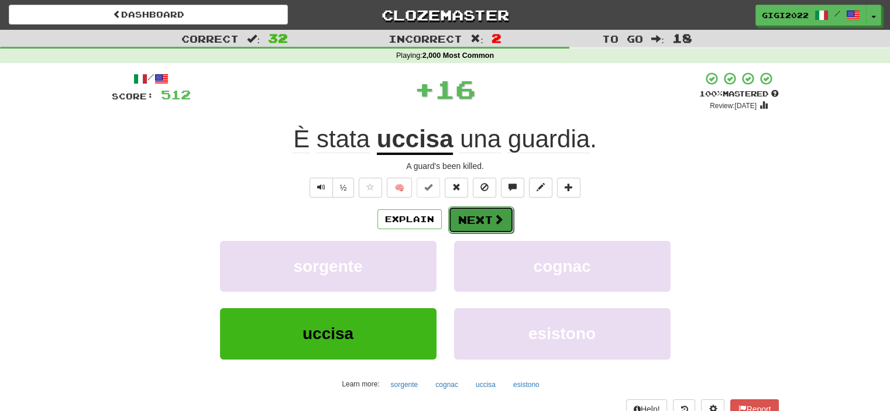
click at [464, 215] on button "Next" at bounding box center [481, 220] width 66 height 27
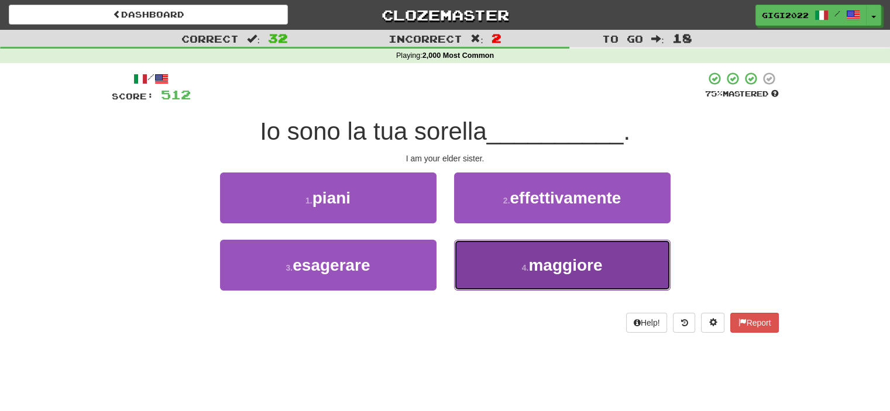
click at [476, 249] on button "4 . maggiore" at bounding box center [562, 265] width 216 height 51
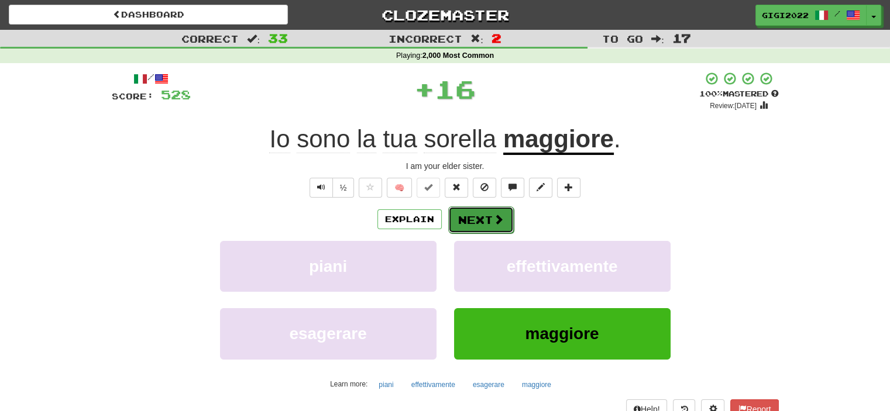
click at [465, 224] on button "Next" at bounding box center [481, 220] width 66 height 27
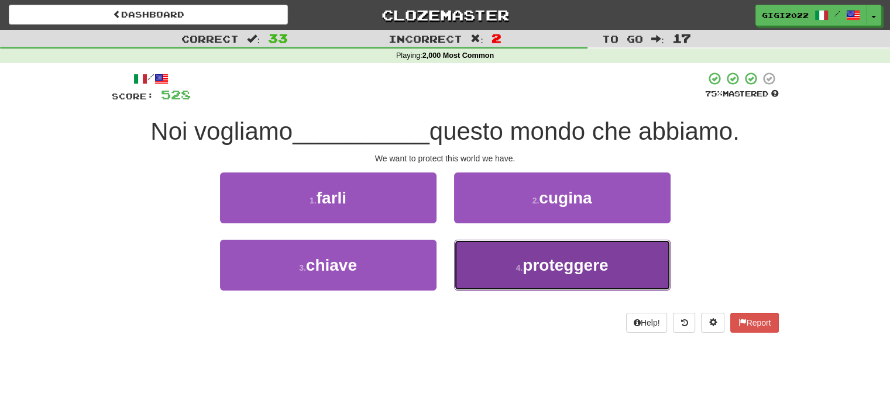
click at [467, 259] on button "4 . proteggere" at bounding box center [562, 265] width 216 height 51
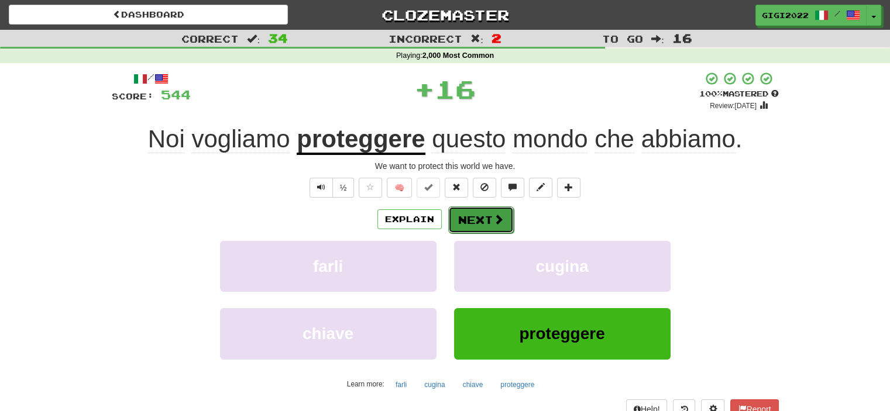
click at [465, 211] on button "Next" at bounding box center [481, 220] width 66 height 27
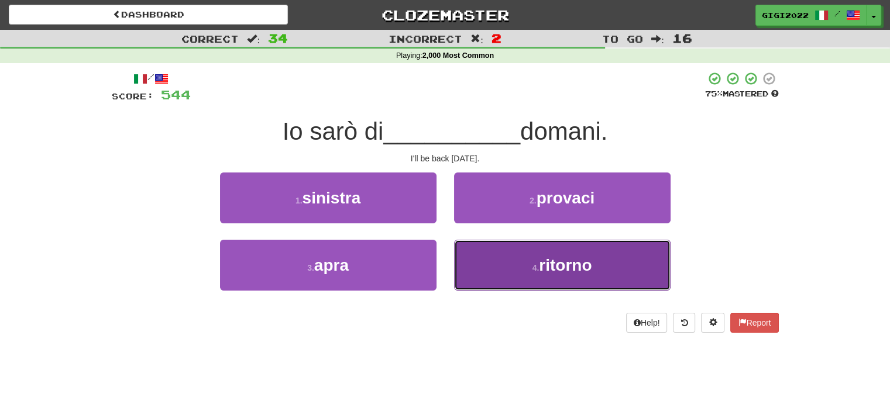
click at [470, 245] on button "4 . ritorno" at bounding box center [562, 265] width 216 height 51
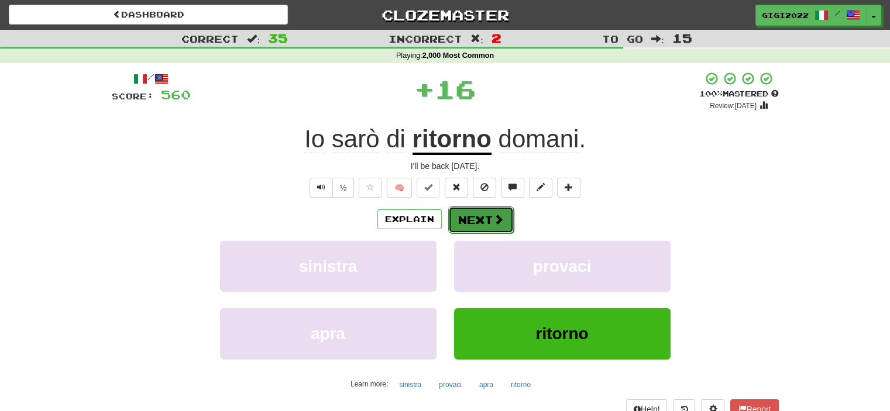
click at [463, 215] on button "Next" at bounding box center [481, 220] width 66 height 27
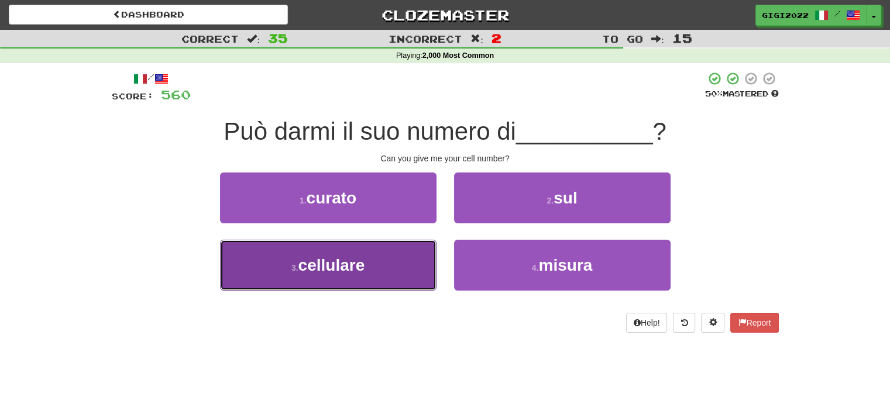
click at [414, 253] on button "3 . cellulare" at bounding box center [328, 265] width 216 height 51
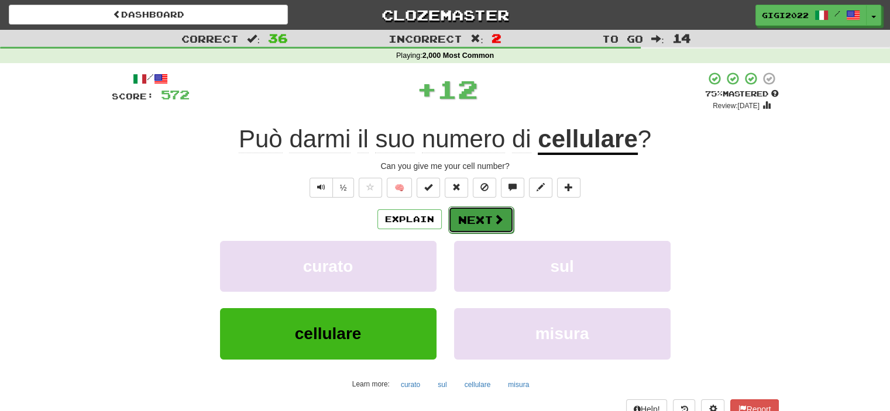
click at [463, 215] on button "Next" at bounding box center [481, 220] width 66 height 27
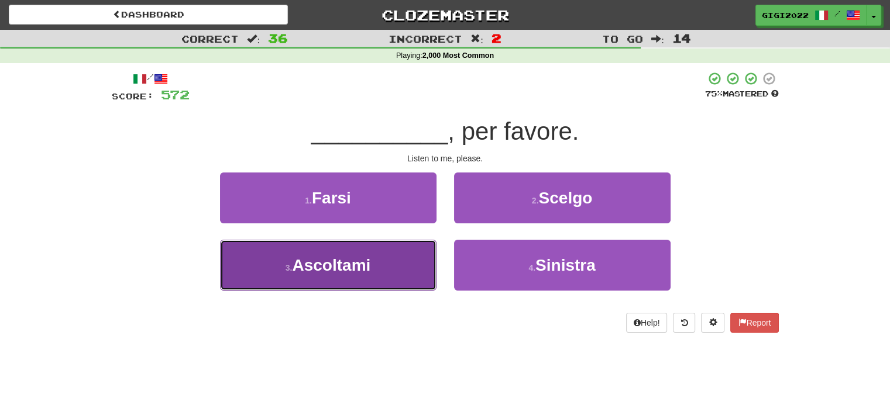
click at [422, 252] on button "3 . [GEOGRAPHIC_DATA]" at bounding box center [328, 265] width 216 height 51
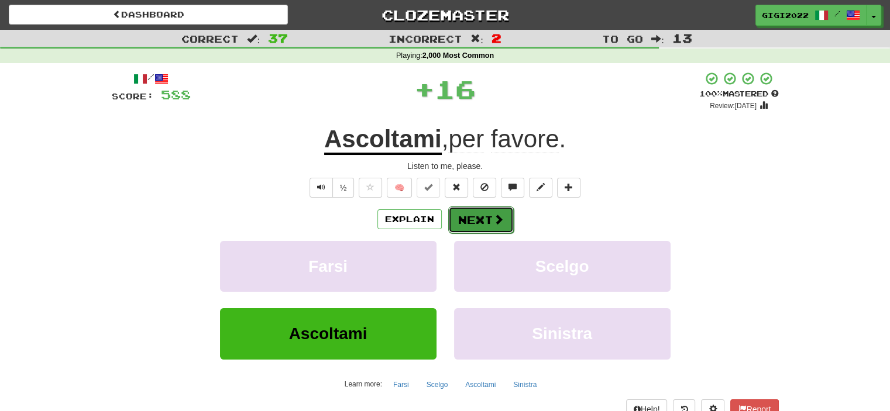
click at [472, 225] on button "Next" at bounding box center [481, 220] width 66 height 27
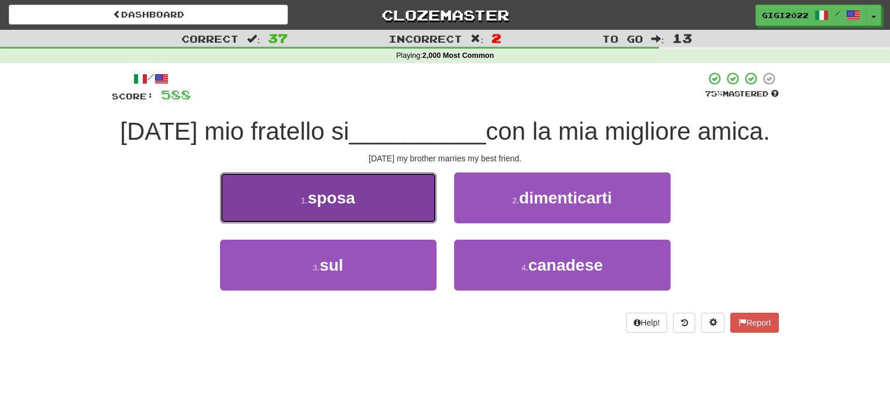
click at [417, 215] on button "1 . sposa" at bounding box center [328, 198] width 216 height 51
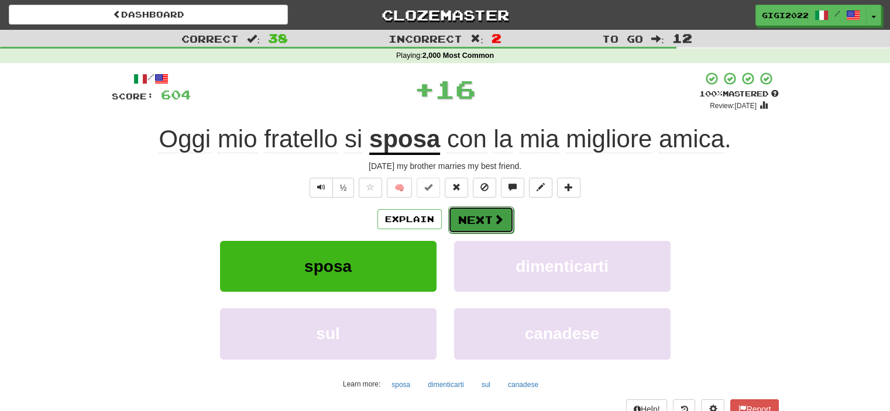
click at [457, 222] on button "Next" at bounding box center [481, 220] width 66 height 27
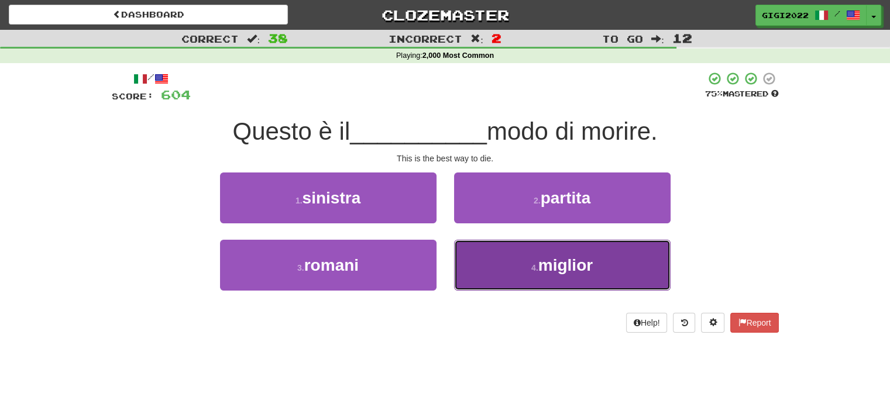
click at [466, 245] on button "4 . miglior" at bounding box center [562, 265] width 216 height 51
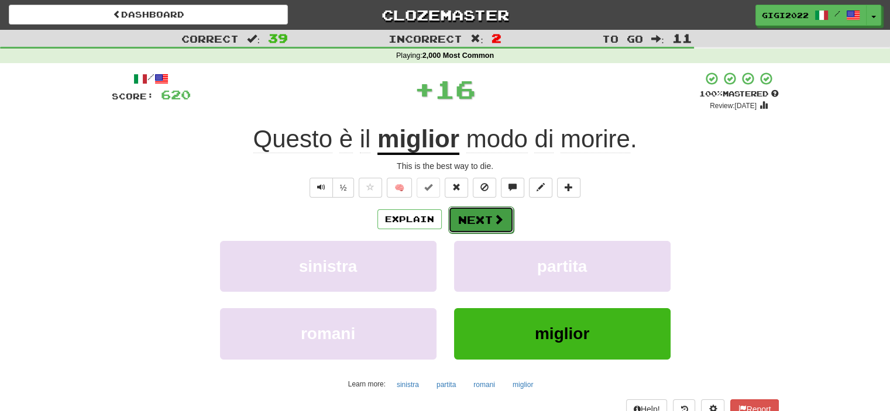
click at [463, 224] on button "Next" at bounding box center [481, 220] width 66 height 27
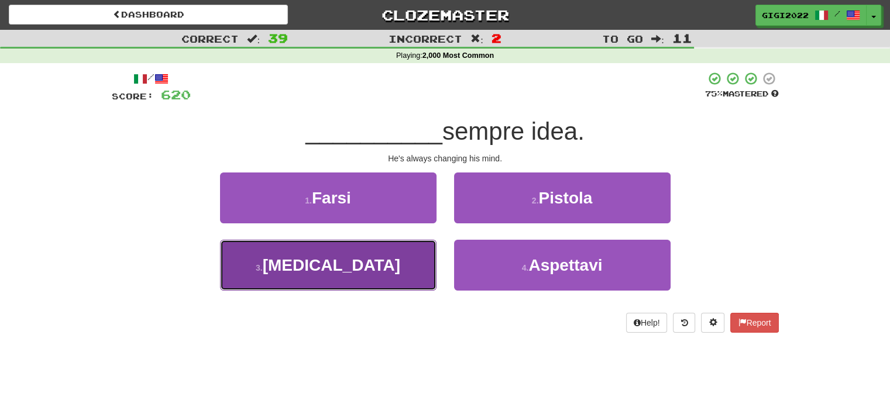
click at [420, 245] on button "3 . [GEOGRAPHIC_DATA]" at bounding box center [328, 265] width 216 height 51
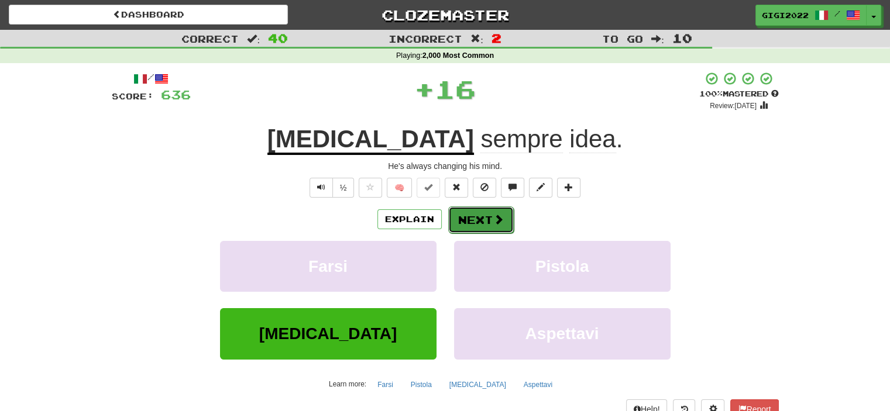
click at [461, 222] on button "Next" at bounding box center [481, 220] width 66 height 27
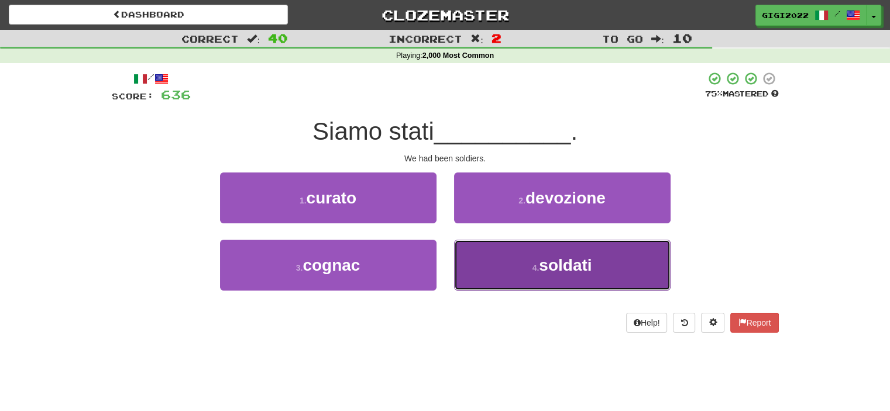
click at [469, 247] on button "4 . soldati" at bounding box center [562, 265] width 216 height 51
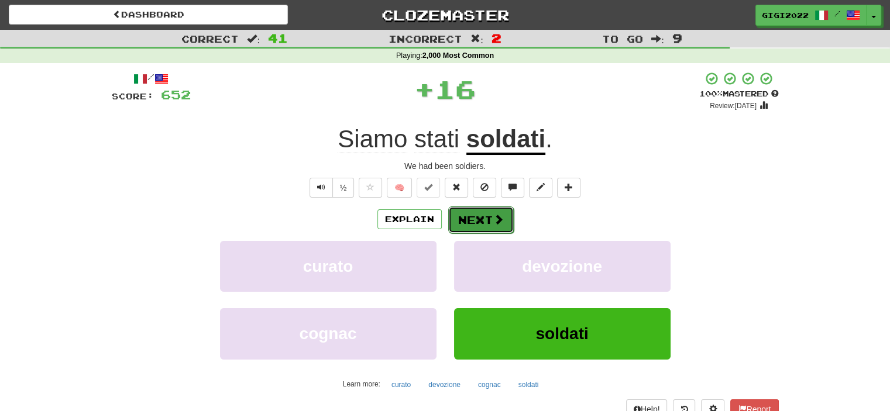
click at [462, 224] on button "Next" at bounding box center [481, 220] width 66 height 27
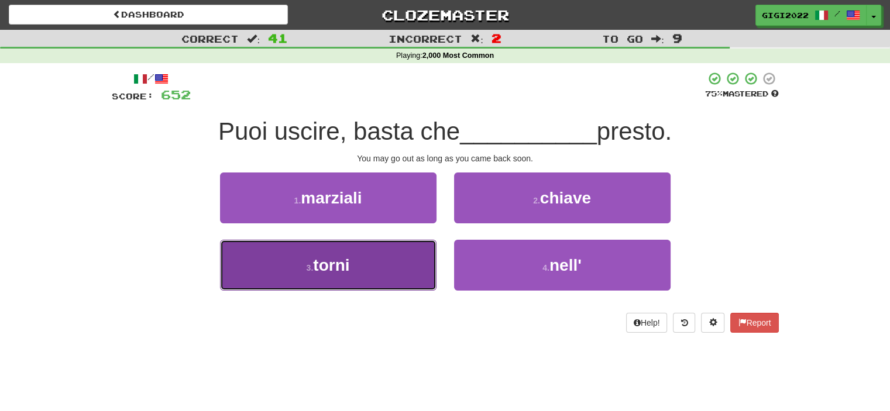
click at [403, 252] on button "3 . [GEOGRAPHIC_DATA]" at bounding box center [328, 265] width 216 height 51
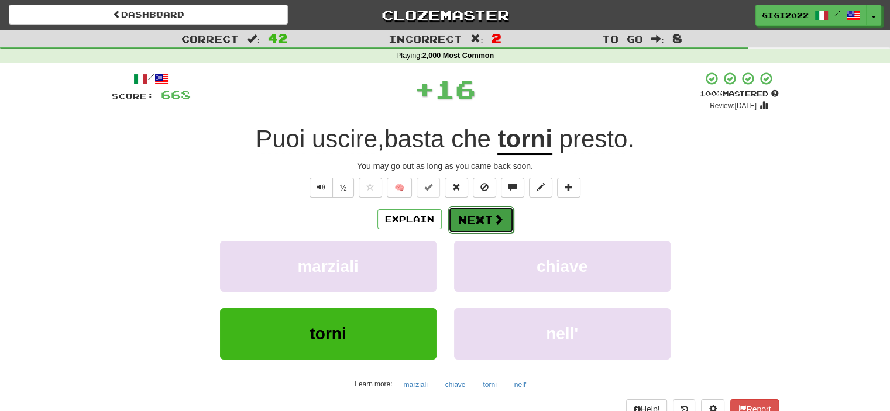
click at [449, 216] on button "Next" at bounding box center [481, 220] width 66 height 27
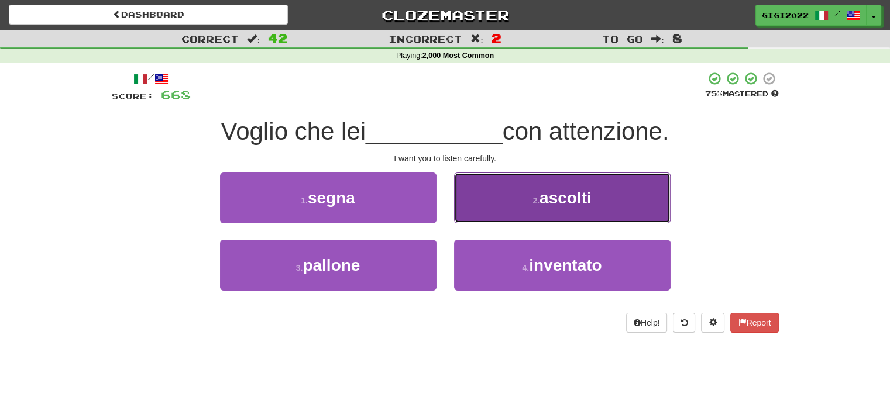
click at [460, 214] on button "2 . ascolti" at bounding box center [562, 198] width 216 height 51
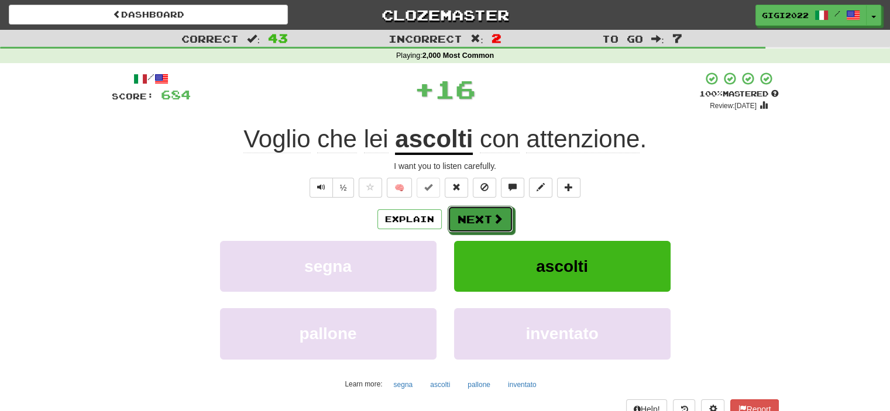
click at [460, 214] on button "Next" at bounding box center [481, 219] width 66 height 27
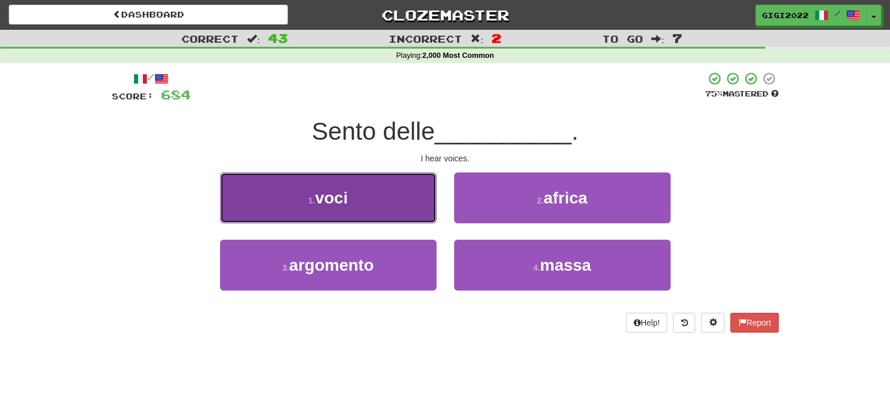
click at [405, 212] on button "1 . voci" at bounding box center [328, 198] width 216 height 51
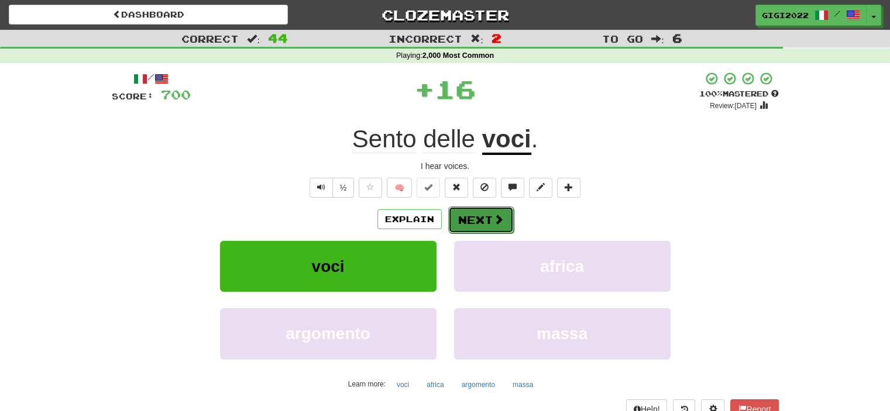
click at [459, 218] on button "Next" at bounding box center [481, 220] width 66 height 27
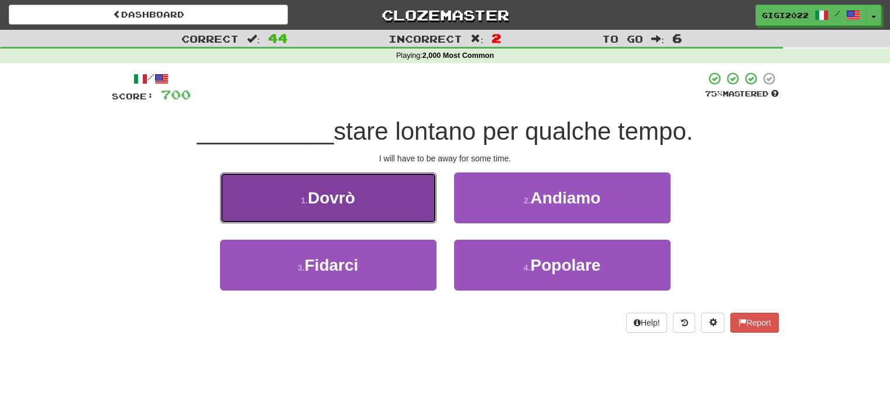
click at [417, 215] on button "1 . [GEOGRAPHIC_DATA]" at bounding box center [328, 198] width 216 height 51
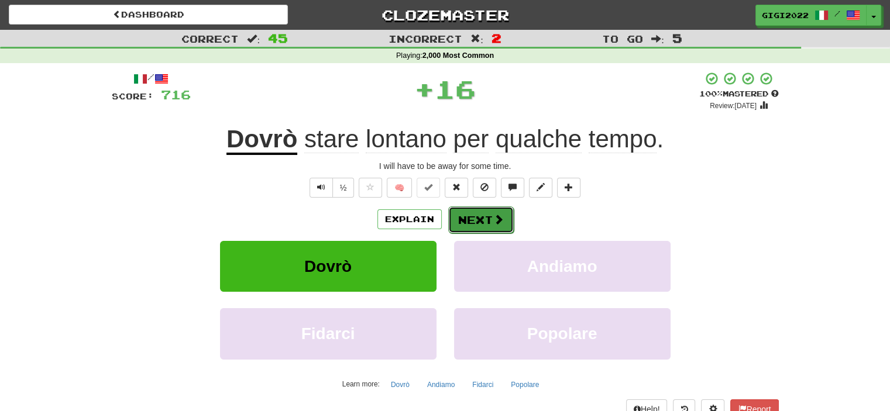
click at [455, 219] on button "Next" at bounding box center [481, 220] width 66 height 27
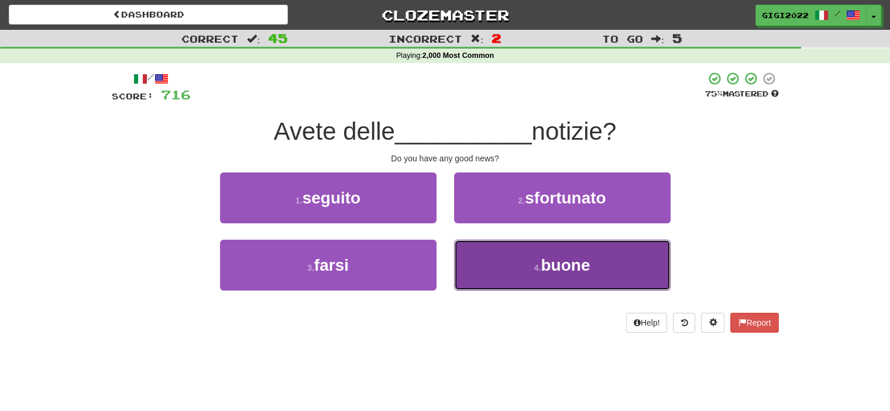
click at [463, 247] on button "4 . buone" at bounding box center [562, 265] width 216 height 51
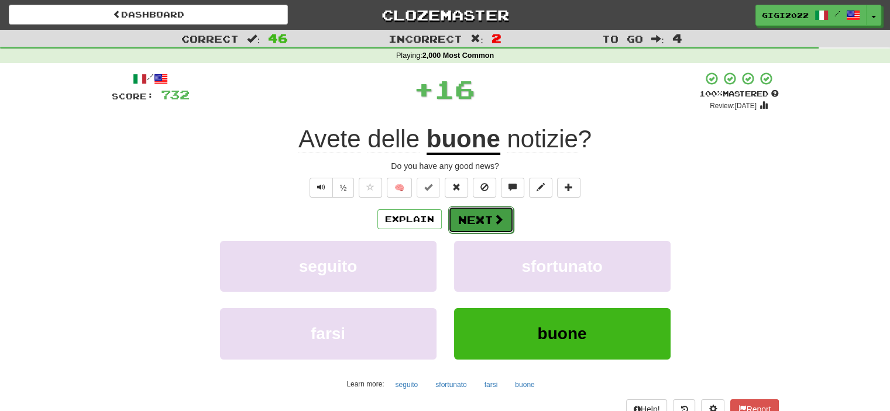
click at [463, 224] on button "Next" at bounding box center [481, 220] width 66 height 27
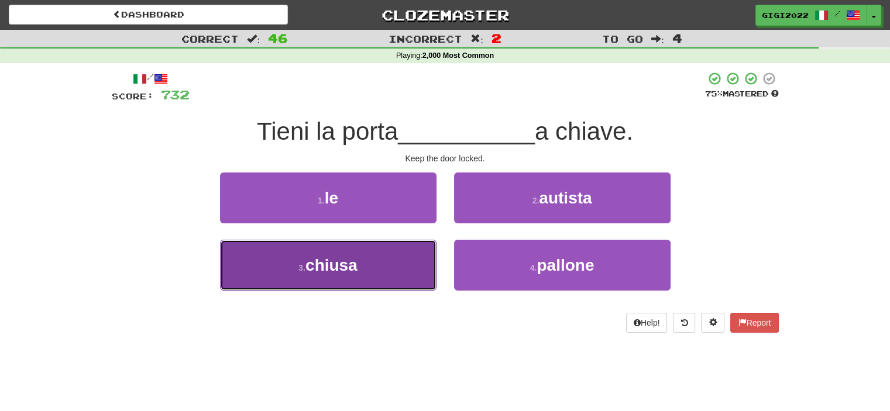
click at [417, 258] on button "3 . chiusa" at bounding box center [328, 265] width 216 height 51
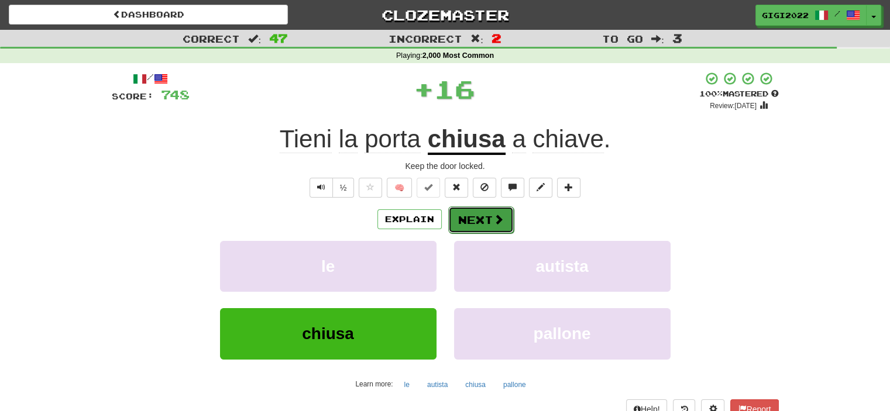
click at [456, 224] on button "Next" at bounding box center [481, 220] width 66 height 27
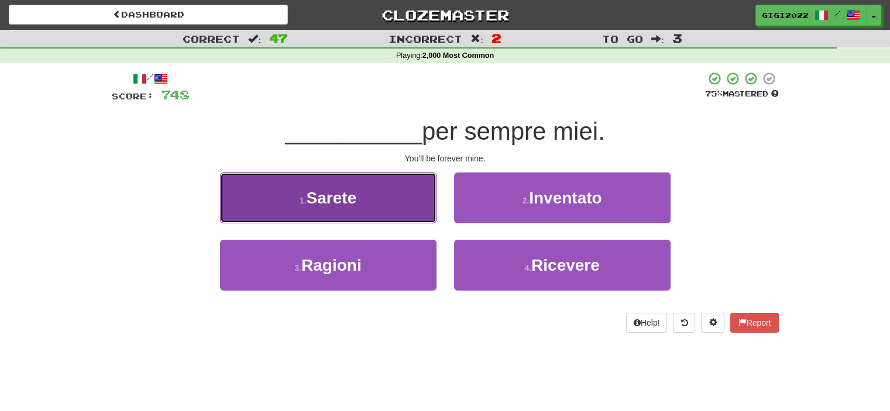
click at [415, 216] on button "1 . [GEOGRAPHIC_DATA]" at bounding box center [328, 198] width 216 height 51
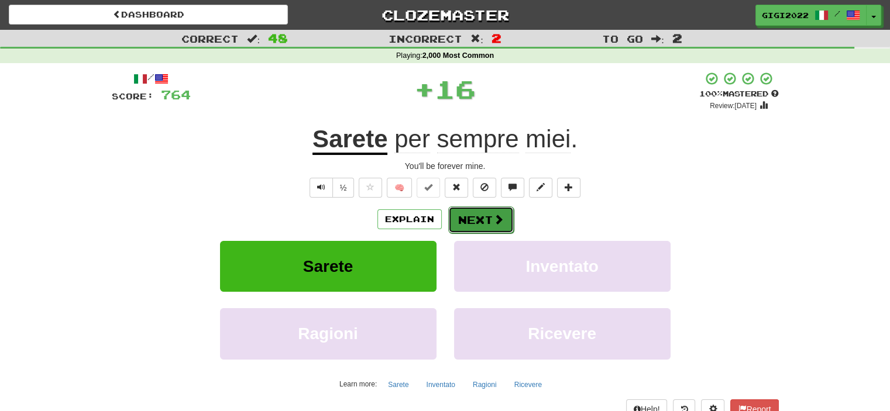
click at [456, 225] on button "Next" at bounding box center [481, 220] width 66 height 27
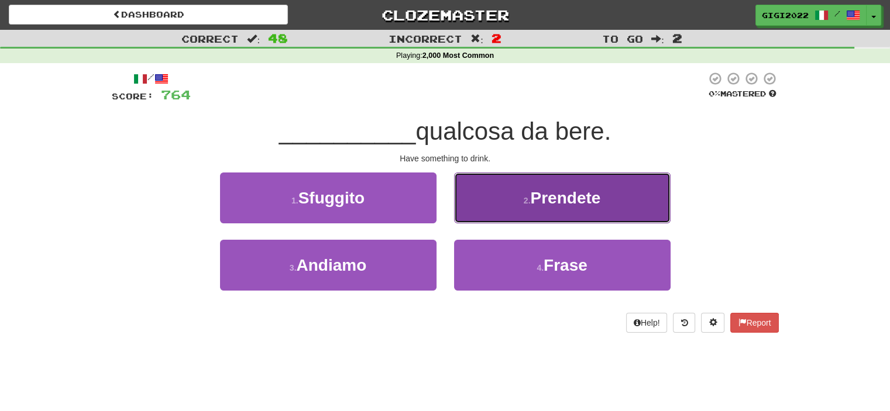
click at [459, 214] on button "2 . Prendete" at bounding box center [562, 198] width 216 height 51
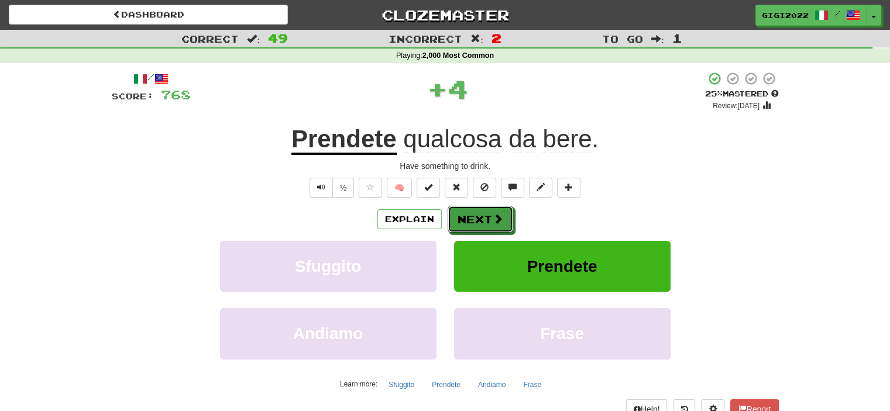
click at [459, 214] on button "Next" at bounding box center [481, 219] width 66 height 27
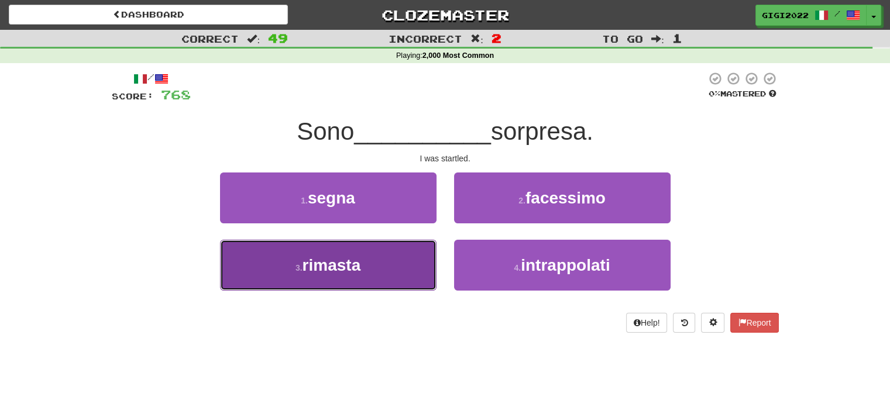
click at [420, 256] on button "3 . rimasta" at bounding box center [328, 265] width 216 height 51
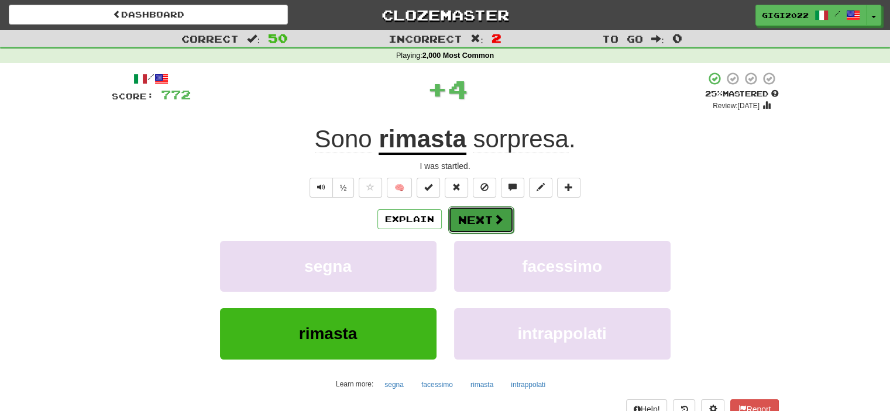
click at [475, 209] on button "Next" at bounding box center [481, 220] width 66 height 27
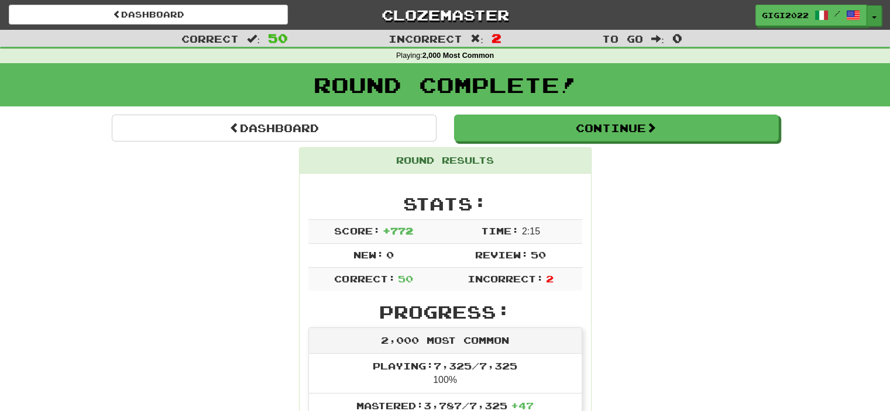
click at [876, 17] on span "button" at bounding box center [874, 17] width 5 height 2
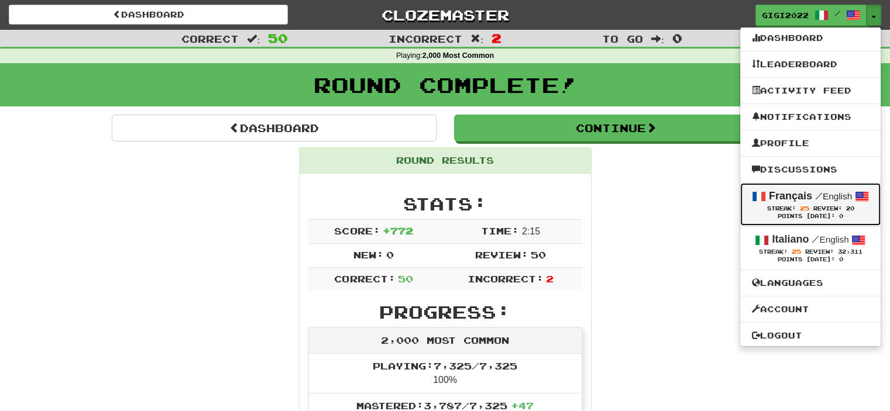
click at [775, 201] on strong "Français" at bounding box center [790, 196] width 43 height 12
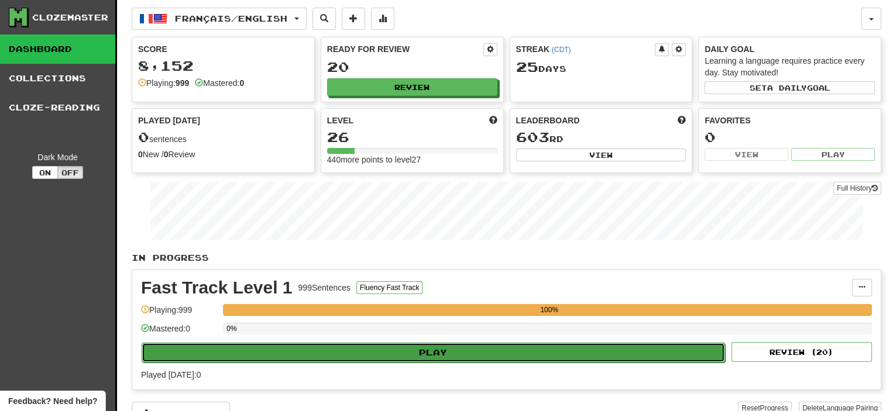
click at [597, 350] on button "Play" at bounding box center [433, 353] width 583 height 20
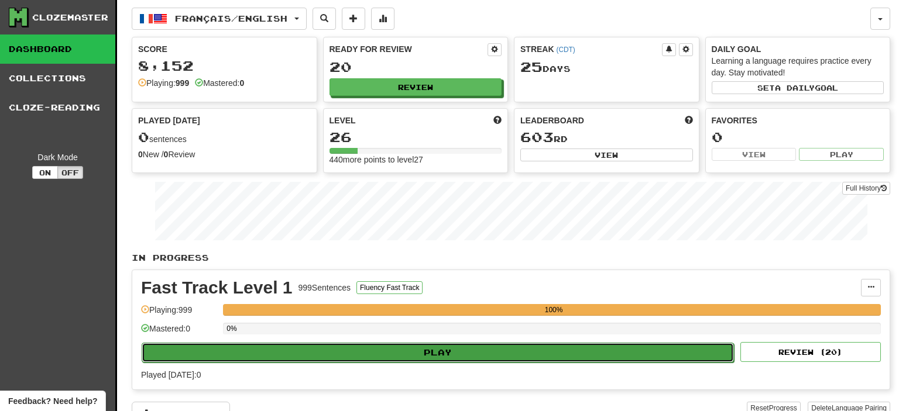
select select "**"
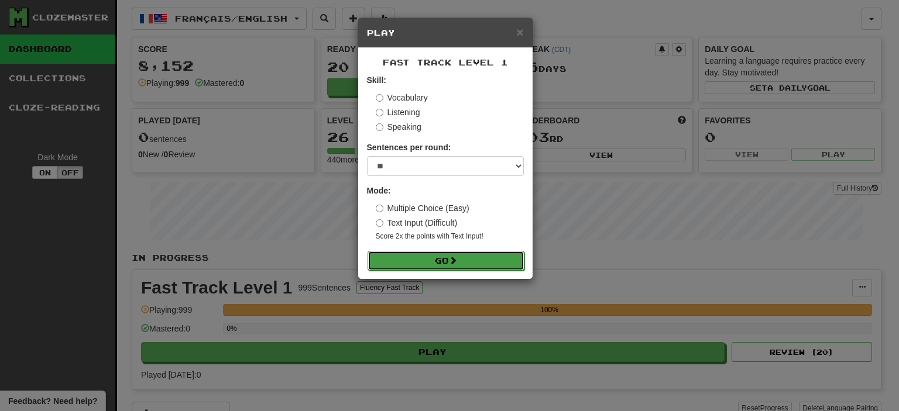
click at [484, 264] on button "Go" at bounding box center [445, 261] width 157 height 20
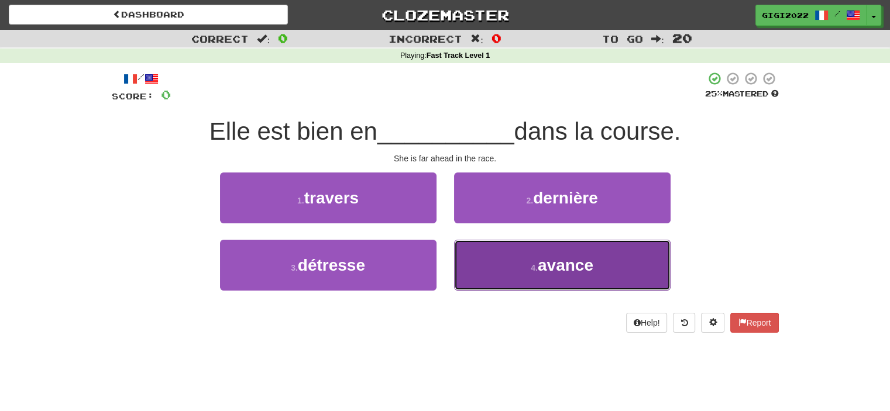
click at [525, 264] on button "4 . avance" at bounding box center [562, 265] width 216 height 51
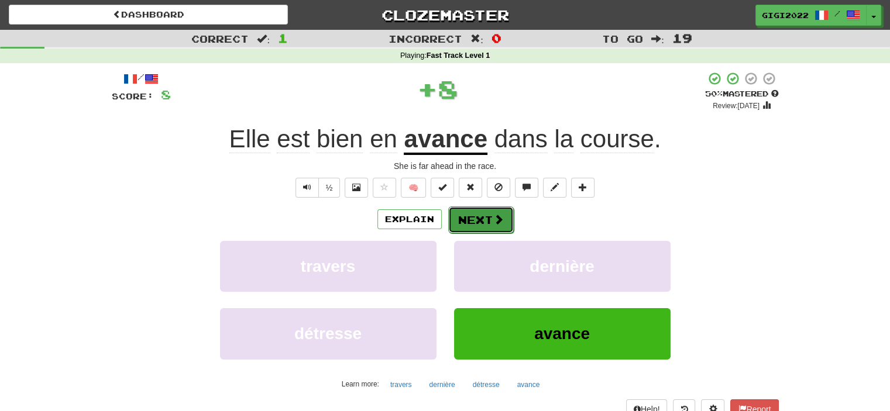
click at [476, 222] on button "Next" at bounding box center [481, 220] width 66 height 27
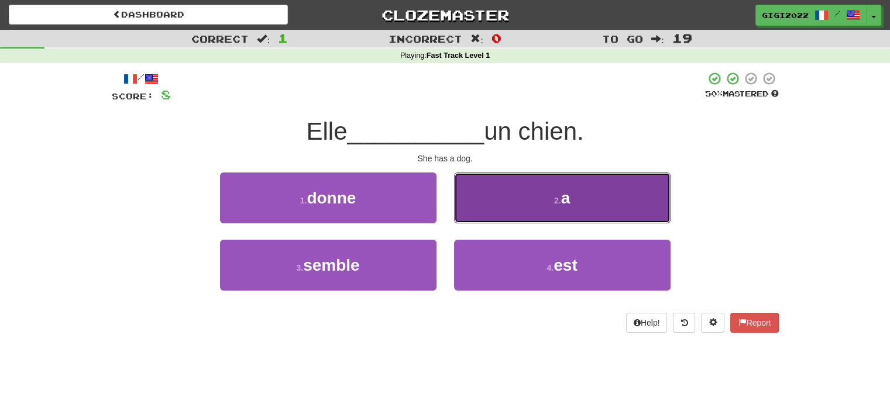
click at [476, 214] on button "2 . a" at bounding box center [562, 198] width 216 height 51
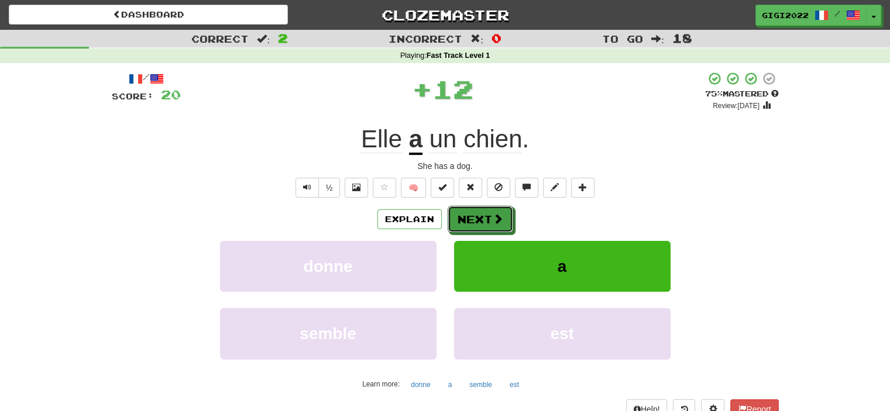
click at [476, 214] on button "Next" at bounding box center [481, 219] width 66 height 27
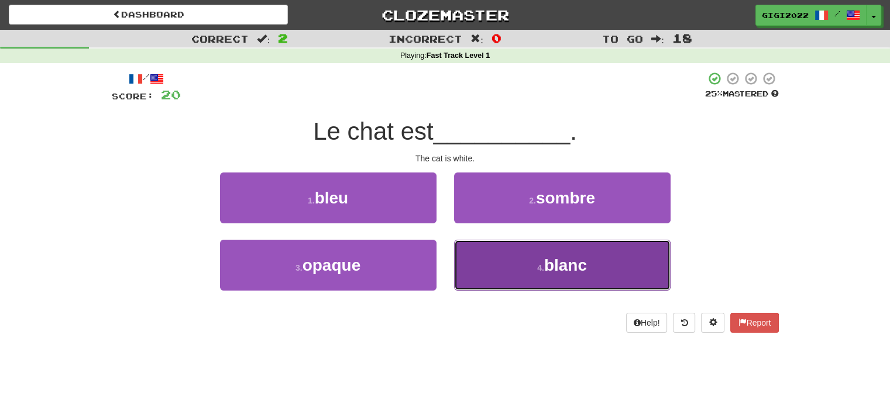
click at [474, 262] on button "4 . blanc" at bounding box center [562, 265] width 216 height 51
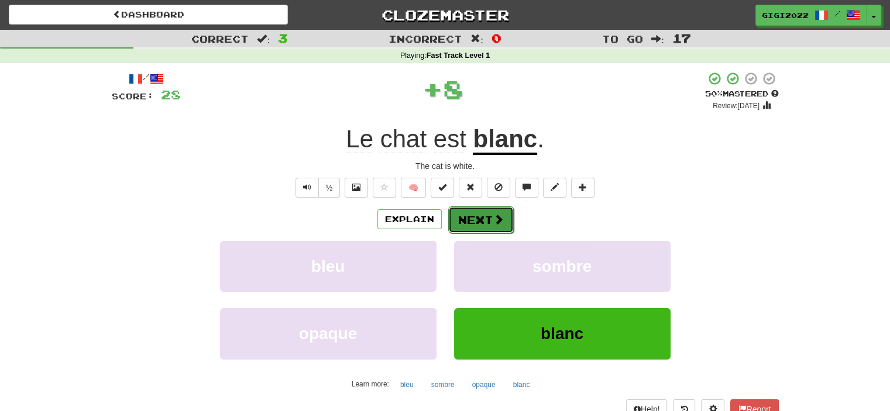
click at [475, 221] on button "Next" at bounding box center [481, 220] width 66 height 27
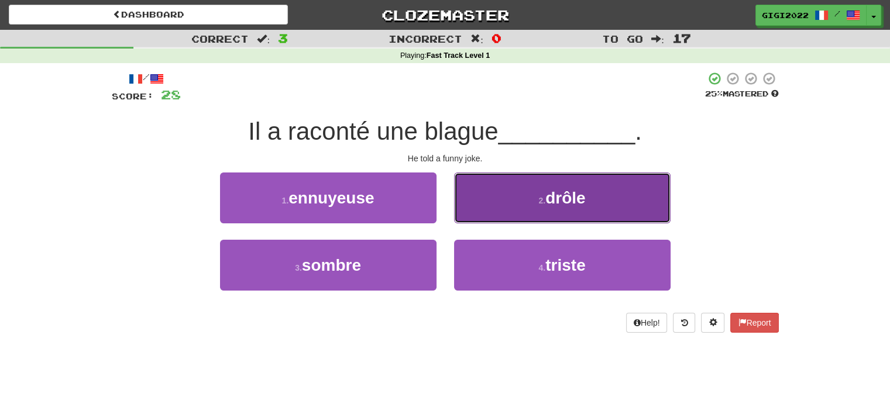
click at [475, 218] on button "2 . drôle" at bounding box center [562, 198] width 216 height 51
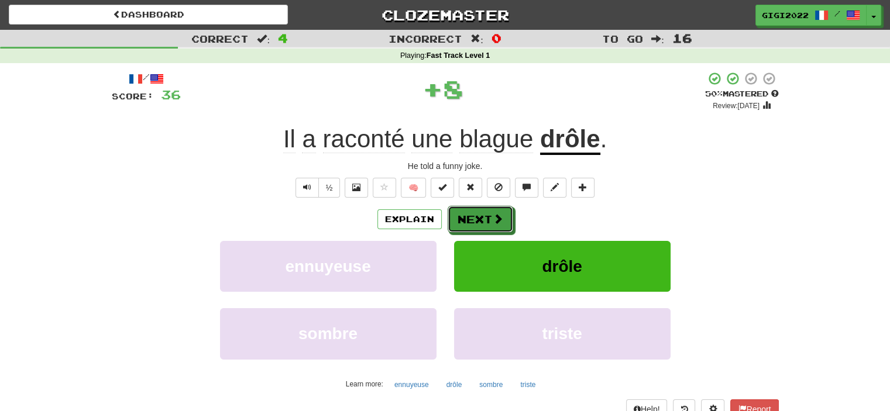
click at [475, 218] on button "Next" at bounding box center [481, 219] width 66 height 27
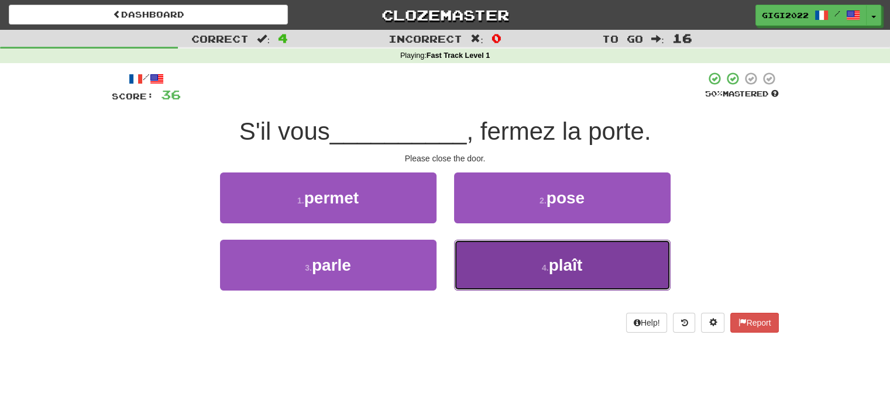
click at [466, 266] on button "4 . plaît" at bounding box center [562, 265] width 216 height 51
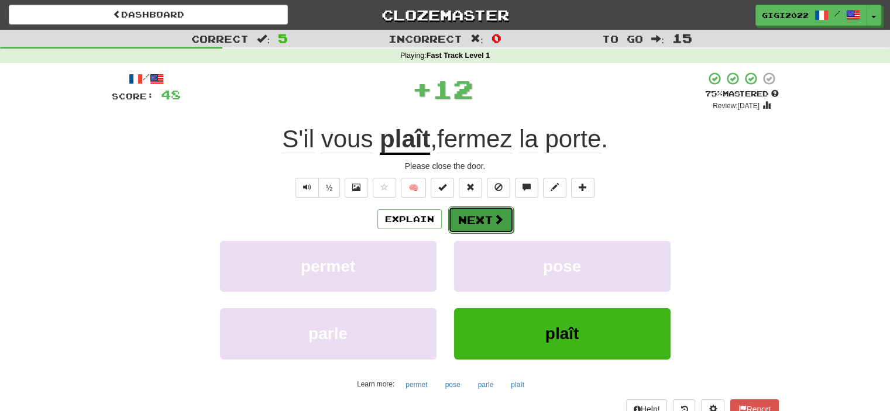
click at [466, 216] on button "Next" at bounding box center [481, 220] width 66 height 27
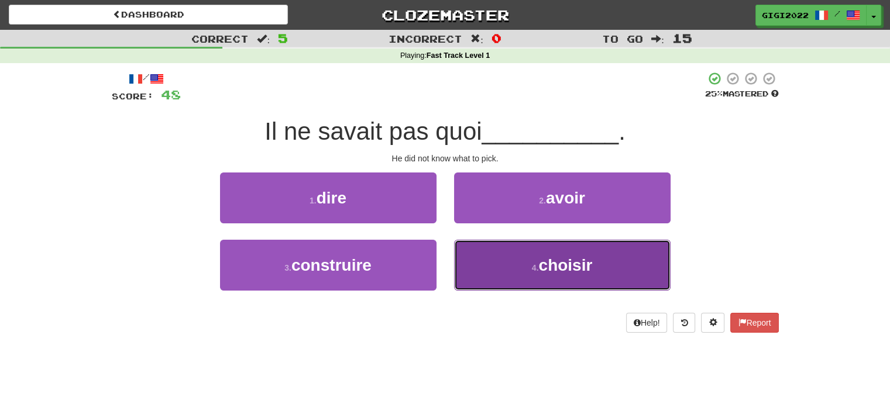
click at [475, 249] on button "4 . choisir" at bounding box center [562, 265] width 216 height 51
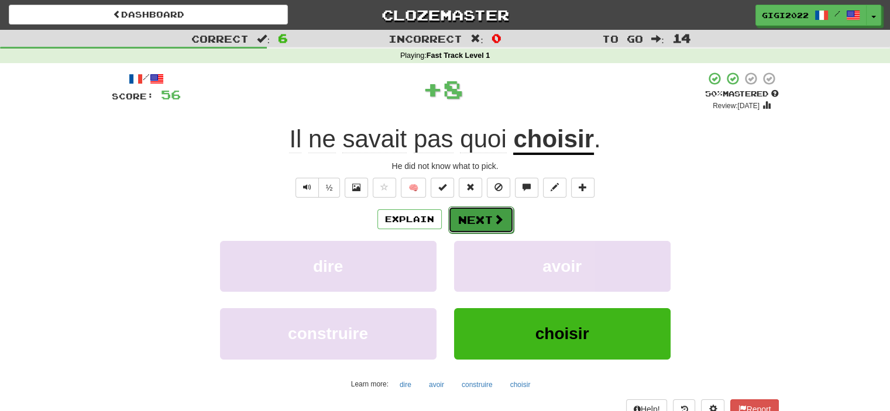
click at [475, 215] on button "Next" at bounding box center [481, 220] width 66 height 27
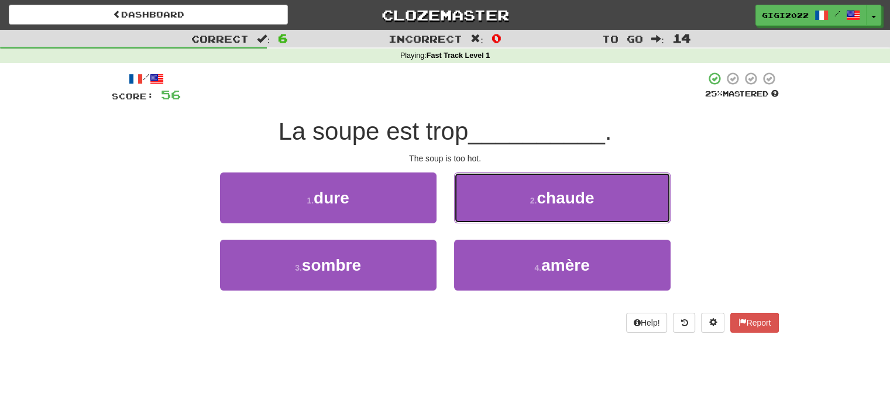
click at [475, 215] on button "2 . chaude" at bounding box center [562, 198] width 216 height 51
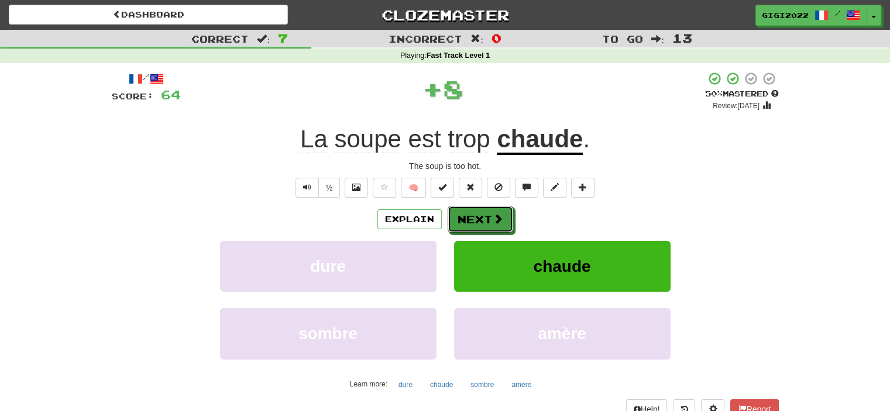
click at [475, 215] on button "Next" at bounding box center [481, 219] width 66 height 27
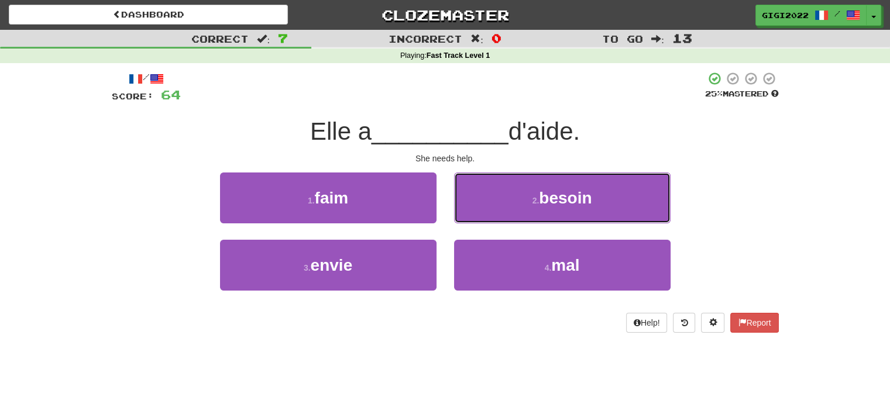
click at [475, 215] on button "2 . besoin" at bounding box center [562, 198] width 216 height 51
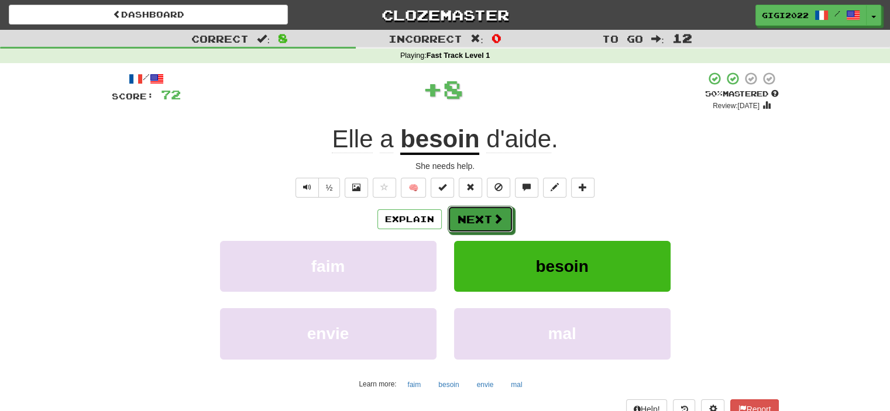
click at [475, 215] on button "Next" at bounding box center [481, 219] width 66 height 27
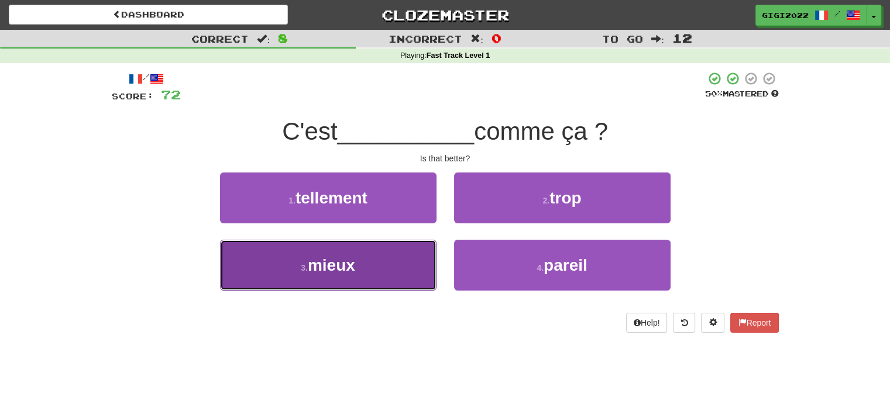
click at [397, 262] on button "3 . mieux" at bounding box center [328, 265] width 216 height 51
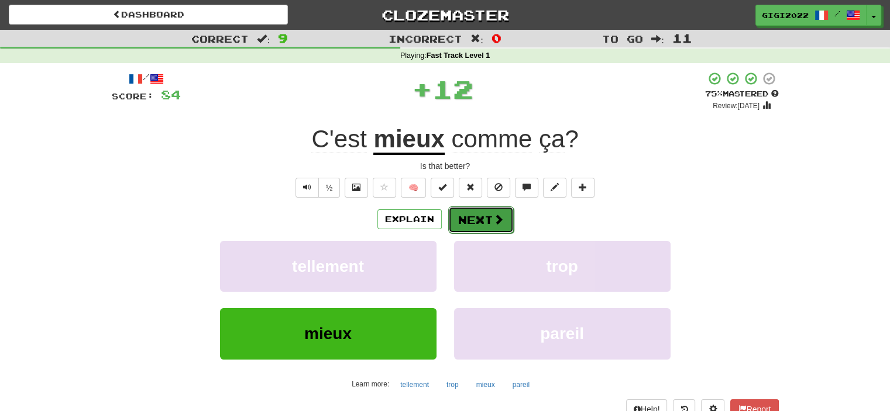
click at [473, 215] on button "Next" at bounding box center [481, 220] width 66 height 27
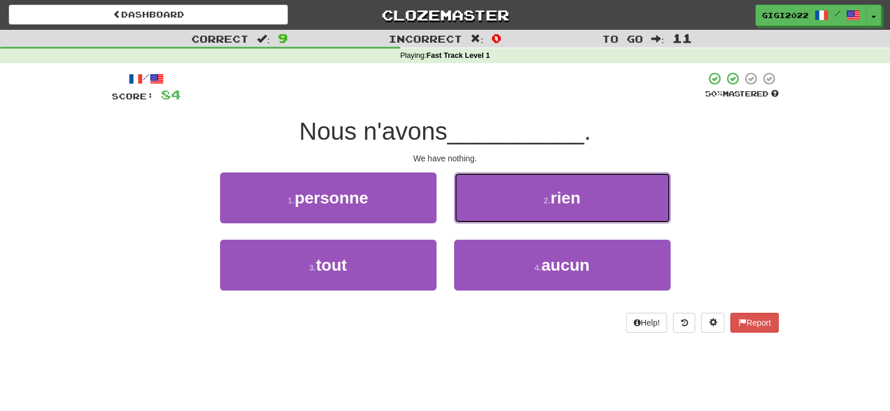
click at [473, 215] on button "2 . rien" at bounding box center [562, 198] width 216 height 51
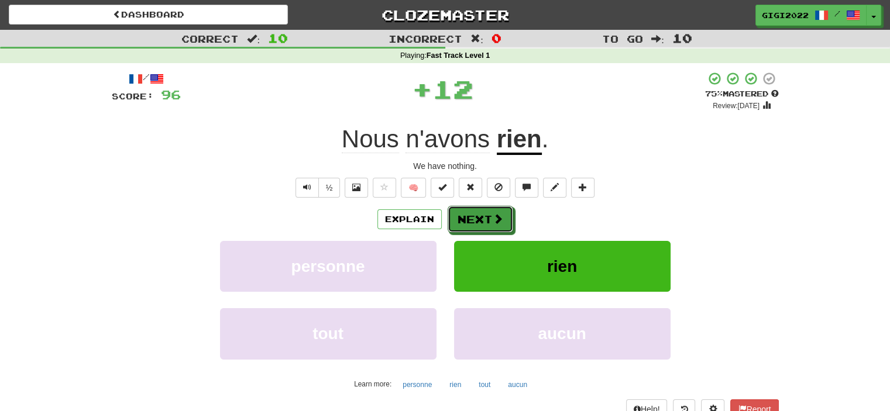
click at [473, 215] on button "Next" at bounding box center [481, 219] width 66 height 27
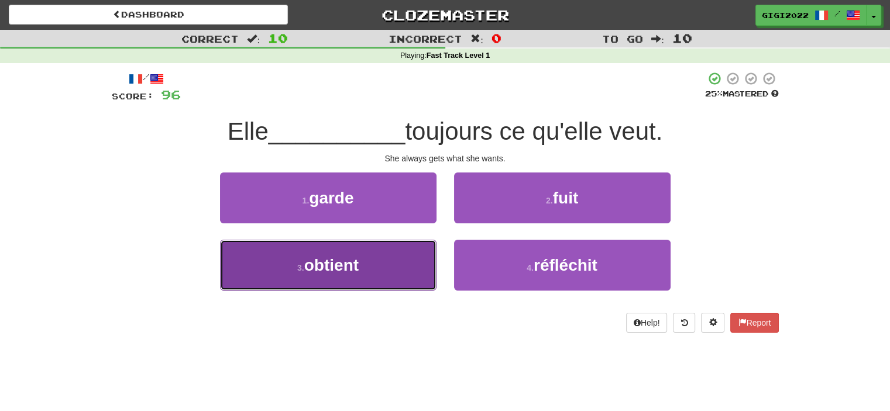
click at [391, 271] on button "3 . obtient" at bounding box center [328, 265] width 216 height 51
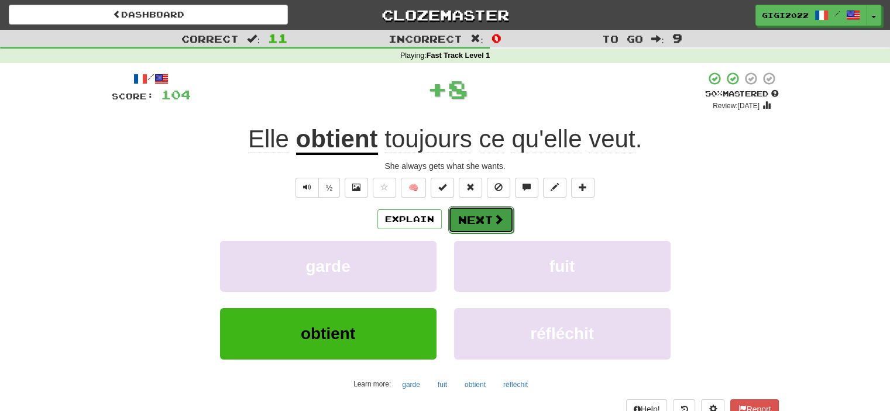
click at [475, 212] on button "Next" at bounding box center [481, 220] width 66 height 27
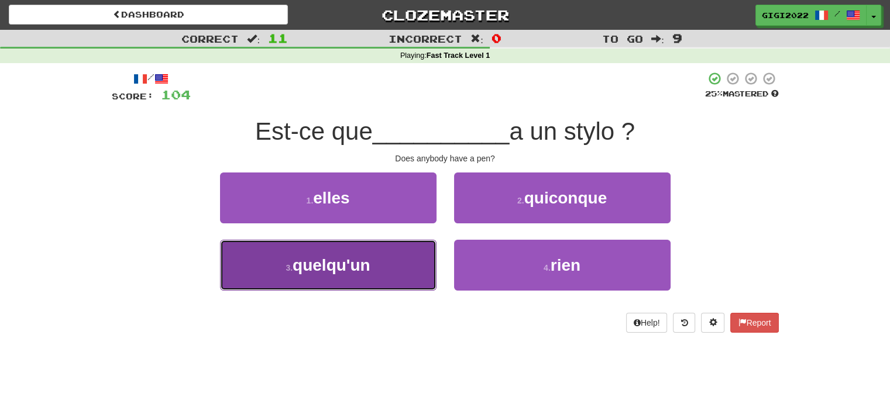
click at [365, 266] on span "quelqu'un" at bounding box center [332, 265] width 78 height 18
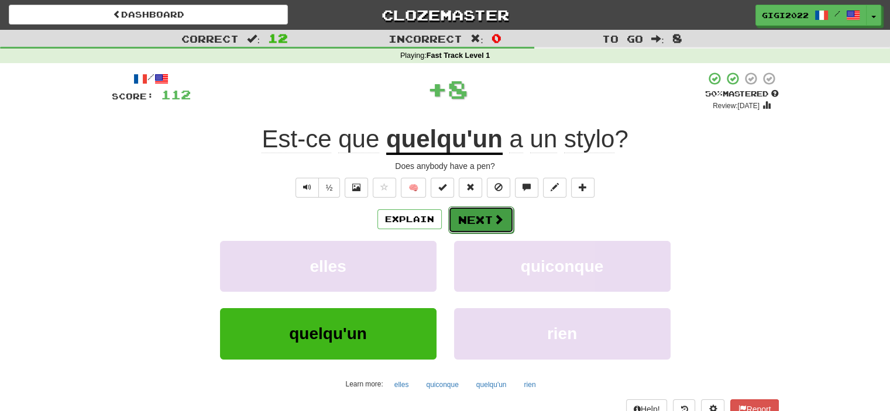
click at [479, 218] on button "Next" at bounding box center [481, 220] width 66 height 27
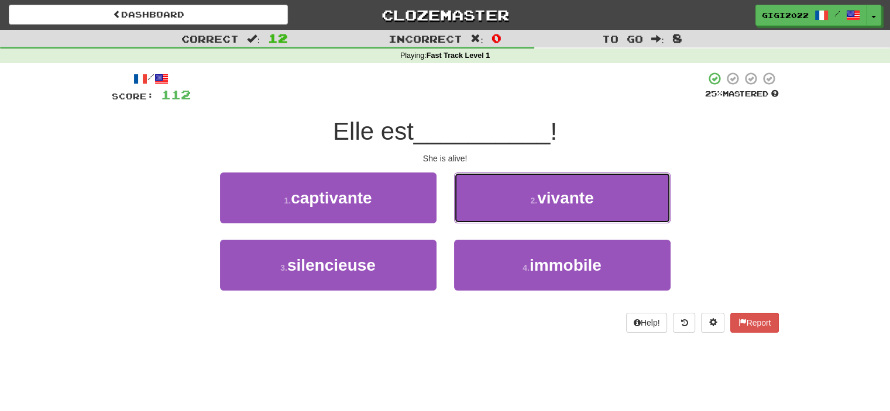
click at [479, 218] on button "2 . vivante" at bounding box center [562, 198] width 216 height 51
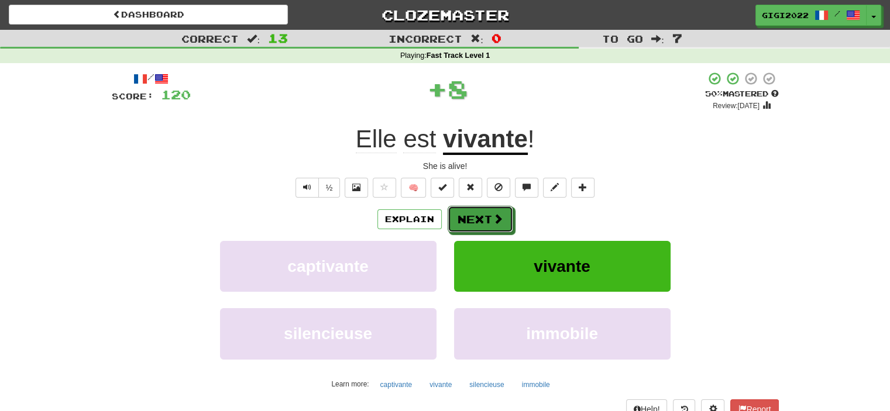
click at [479, 218] on button "Next" at bounding box center [481, 219] width 66 height 27
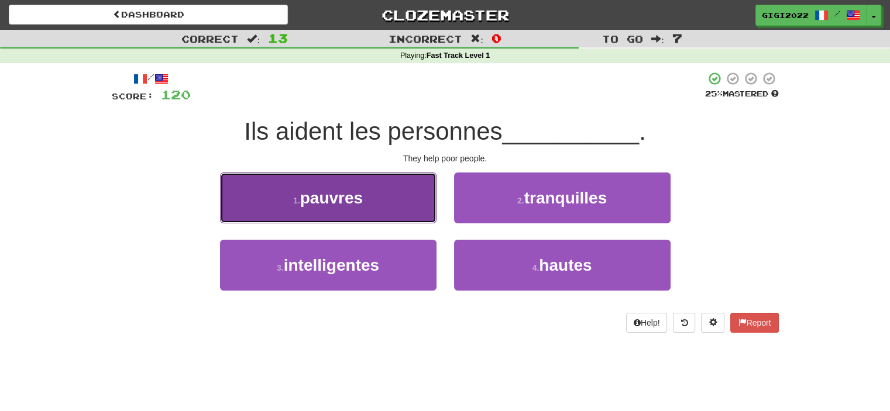
click at [387, 215] on button "1 . pauvres" at bounding box center [328, 198] width 216 height 51
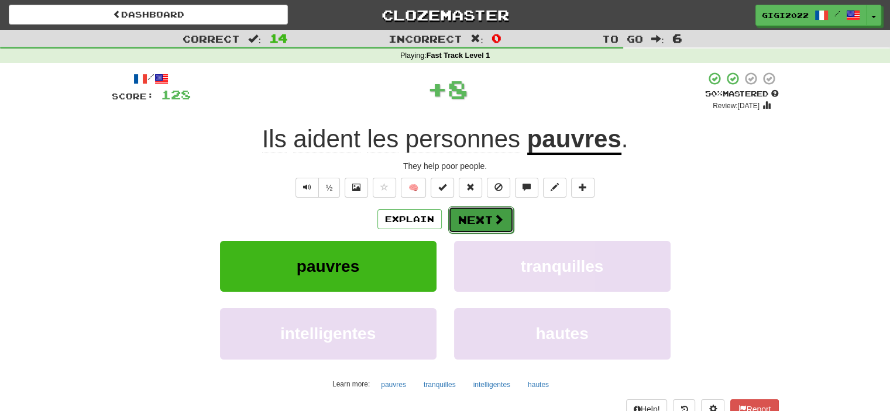
click at [470, 215] on button "Next" at bounding box center [481, 220] width 66 height 27
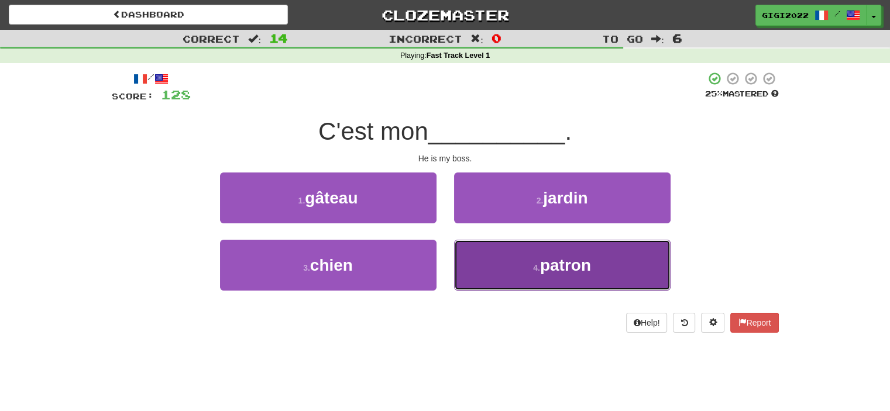
click at [477, 264] on button "4 . patron" at bounding box center [562, 265] width 216 height 51
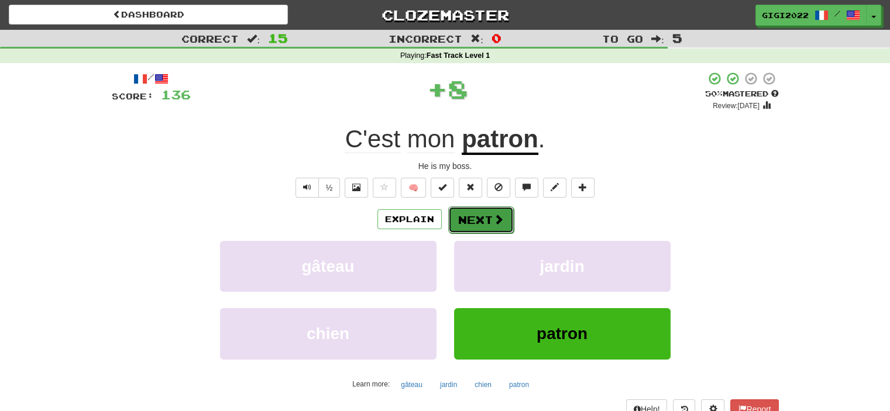
click at [475, 215] on button "Next" at bounding box center [481, 220] width 66 height 27
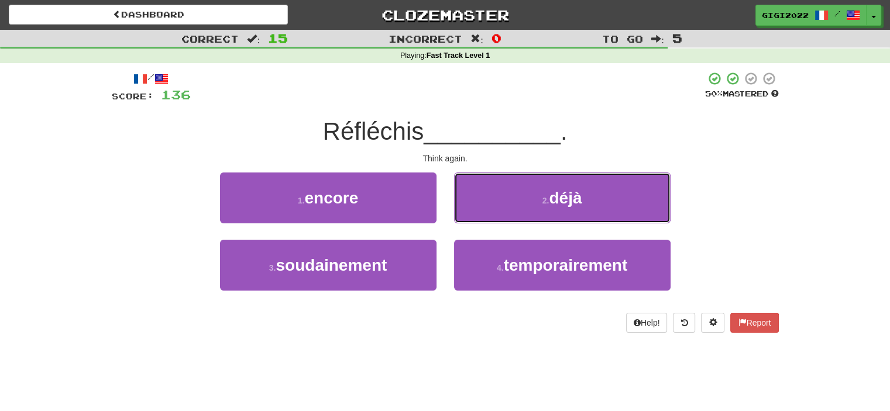
click at [475, 215] on button "2 . déjà" at bounding box center [562, 198] width 216 height 51
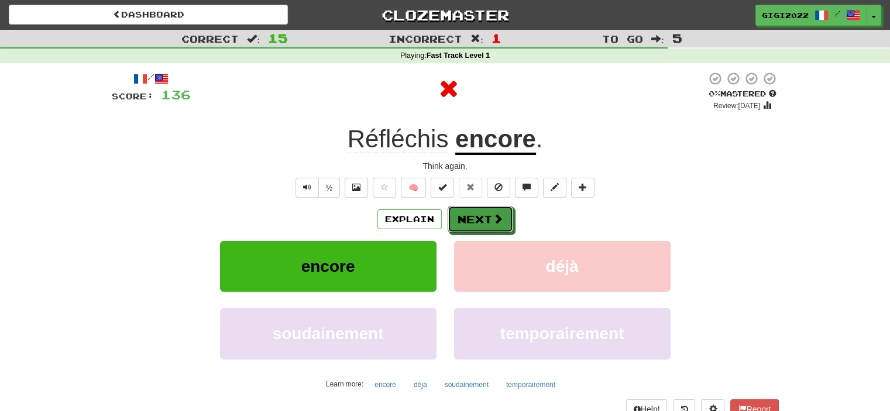
click at [475, 215] on button "Next" at bounding box center [481, 219] width 66 height 27
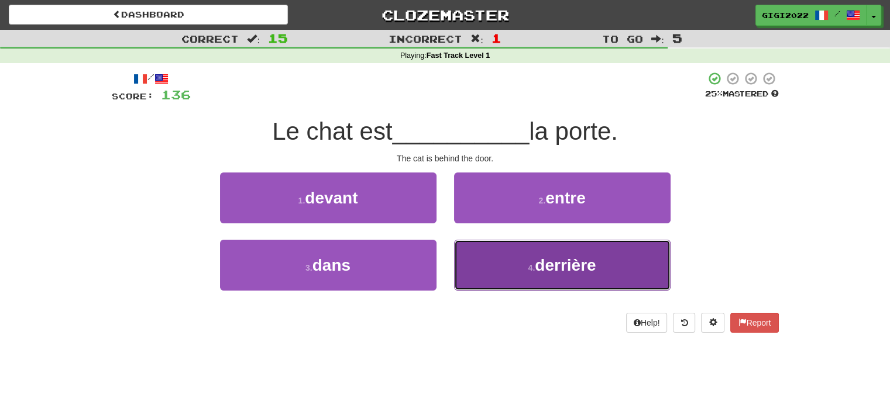
click at [473, 261] on button "4 . derrière" at bounding box center [562, 265] width 216 height 51
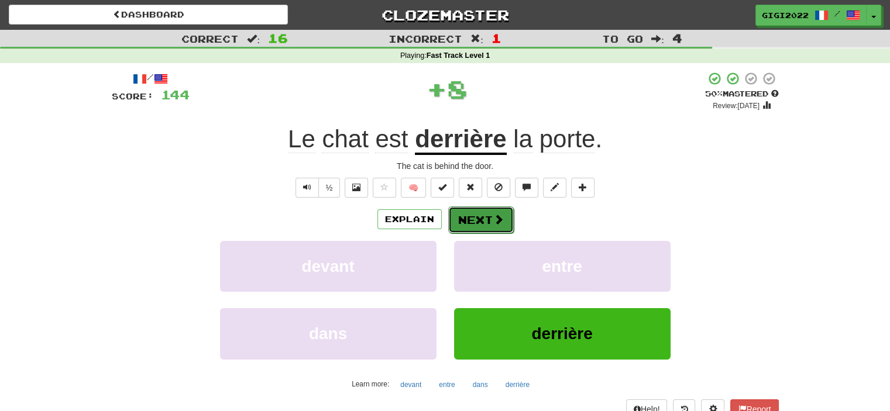
click at [473, 219] on button "Next" at bounding box center [481, 220] width 66 height 27
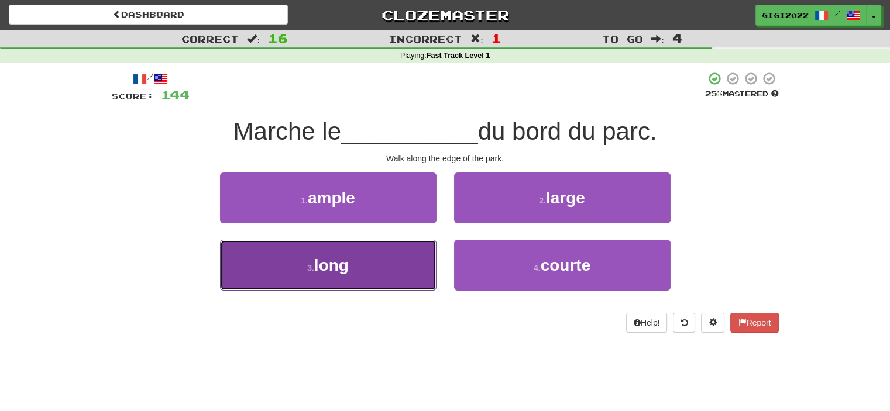
click at [380, 273] on button "3 . long" at bounding box center [328, 265] width 216 height 51
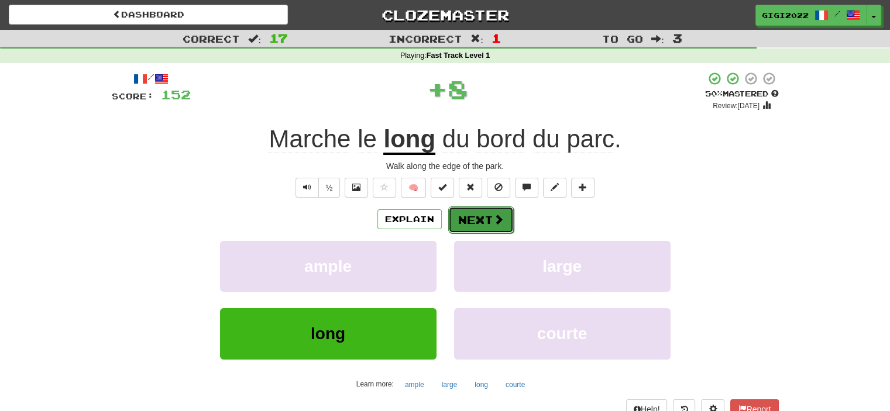
click at [479, 216] on button "Next" at bounding box center [481, 220] width 66 height 27
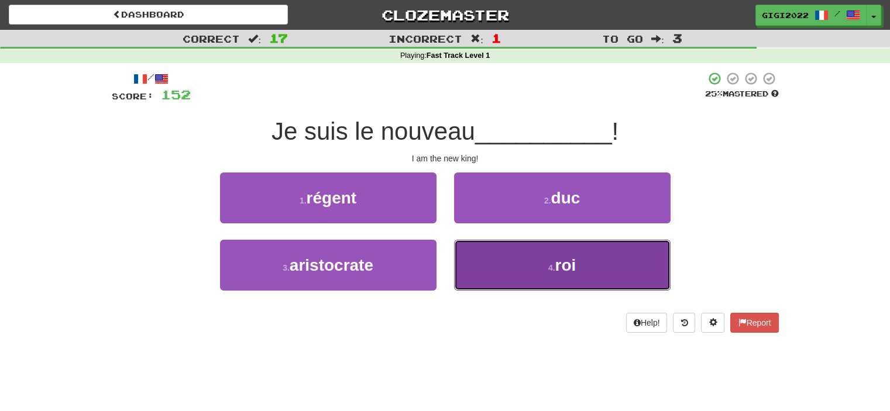
click at [480, 254] on button "4 . roi" at bounding box center [562, 265] width 216 height 51
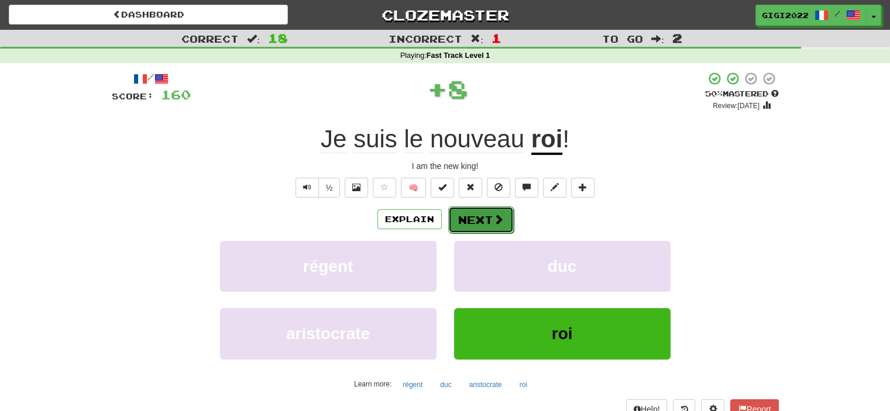
click at [470, 220] on button "Next" at bounding box center [481, 220] width 66 height 27
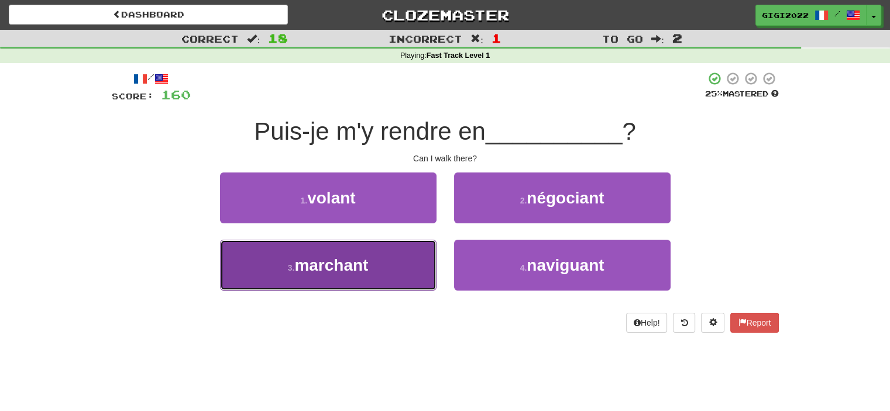
click at [400, 270] on button "3 . marchant" at bounding box center [328, 265] width 216 height 51
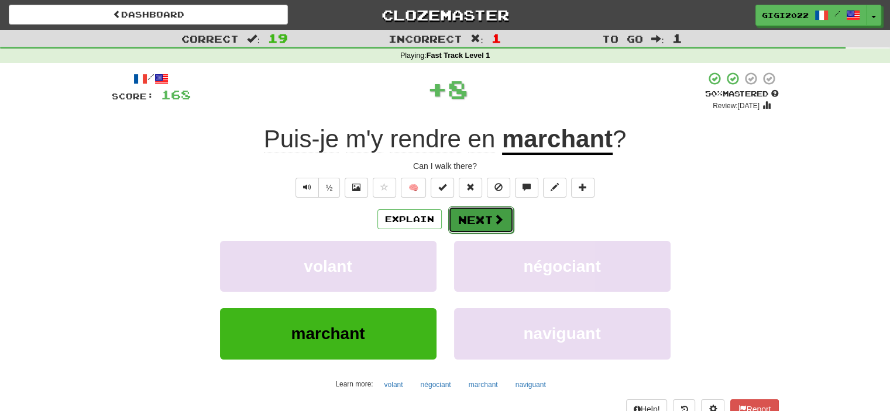
click at [468, 226] on button "Next" at bounding box center [481, 220] width 66 height 27
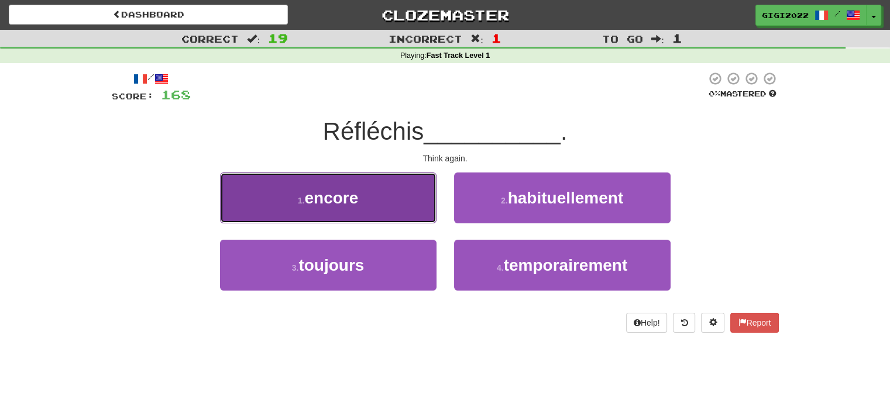
click at [407, 215] on button "1 . encore" at bounding box center [328, 198] width 216 height 51
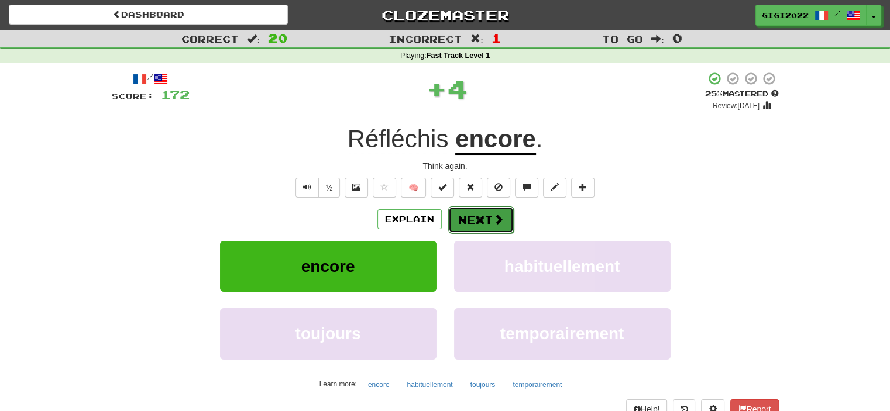
click at [481, 218] on button "Next" at bounding box center [481, 220] width 66 height 27
